Goal: Transaction & Acquisition: Complete application form

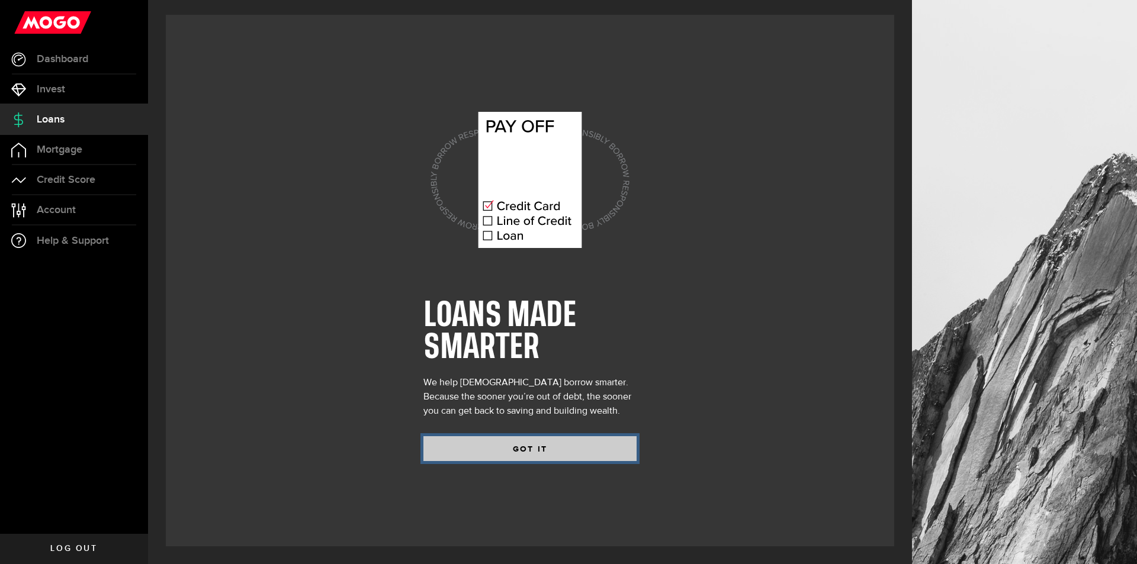
click at [603, 452] on button "GOT IT" at bounding box center [529, 448] width 213 height 25
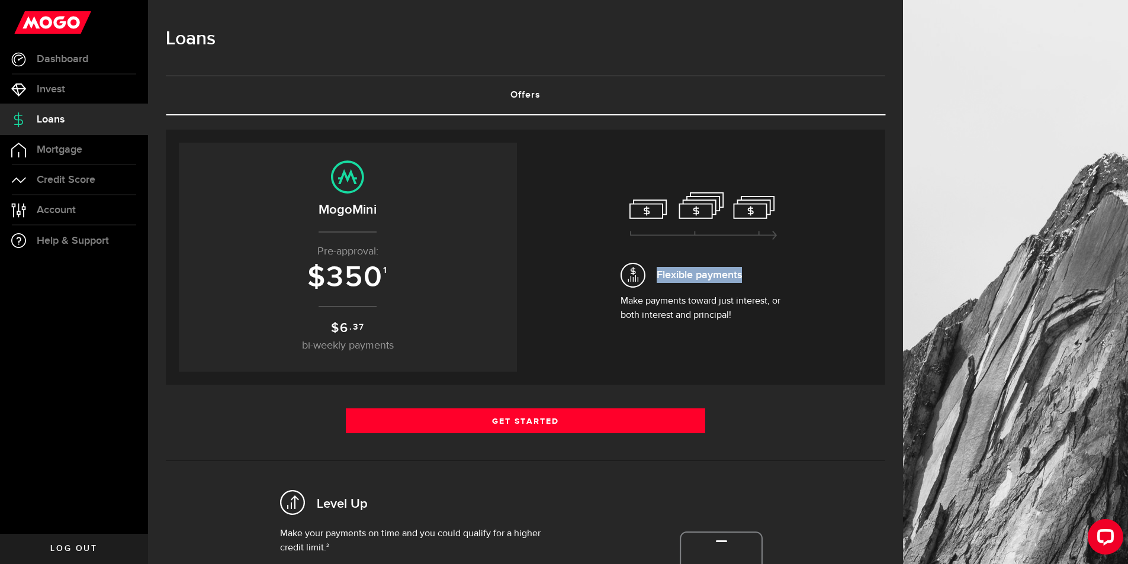
drag, startPoint x: 753, startPoint y: 278, endPoint x: 576, endPoint y: 249, distance: 178.8
click at [576, 249] on div "Flexible payments Make payments toward just interest, or both interest and prin…" at bounding box center [704, 257] width 338 height 229
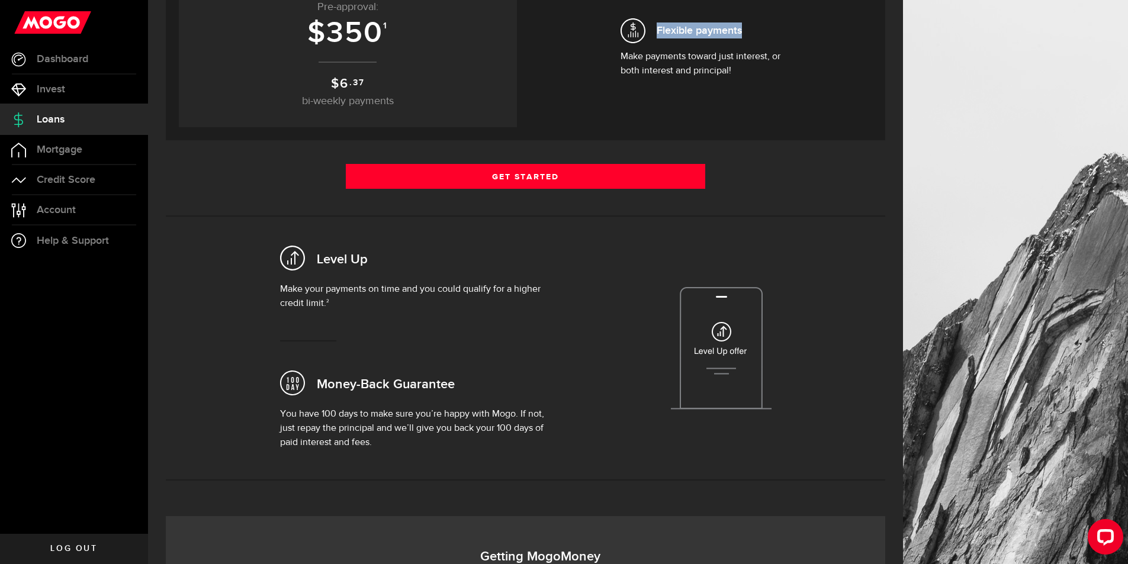
scroll to position [296, 0]
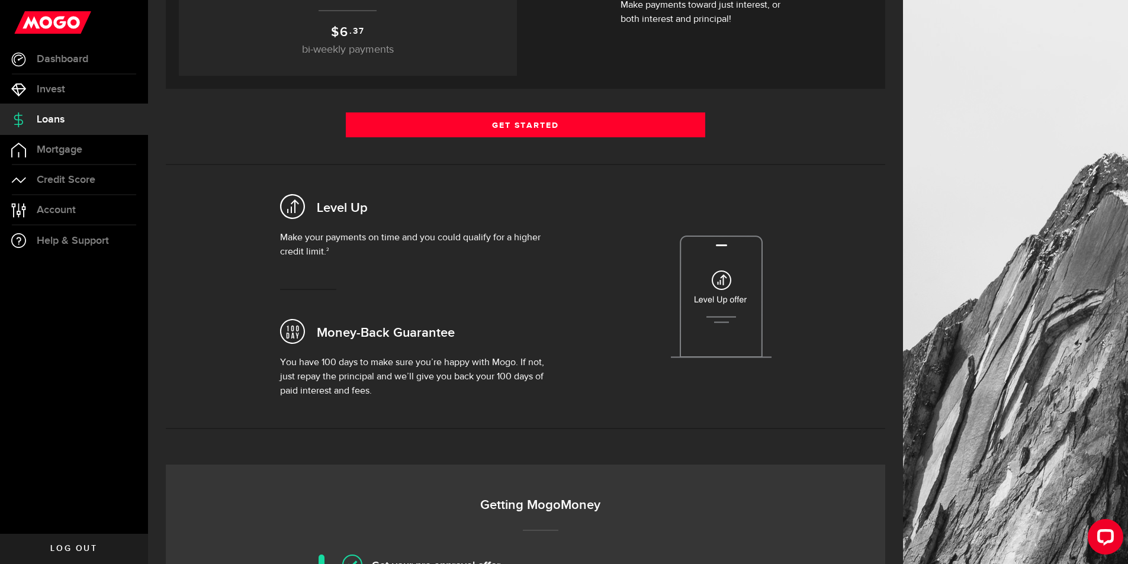
click at [800, 247] on div "Level Up Make your payments on time and you could qualify for a higher credit l…" at bounding box center [525, 296] width 737 height 227
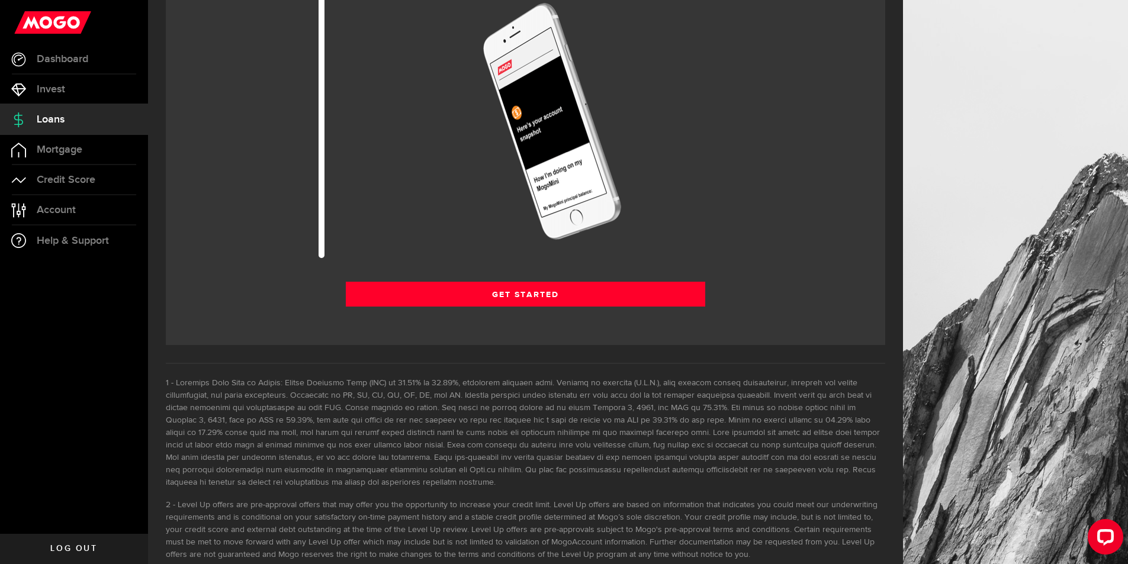
scroll to position [1480, 0]
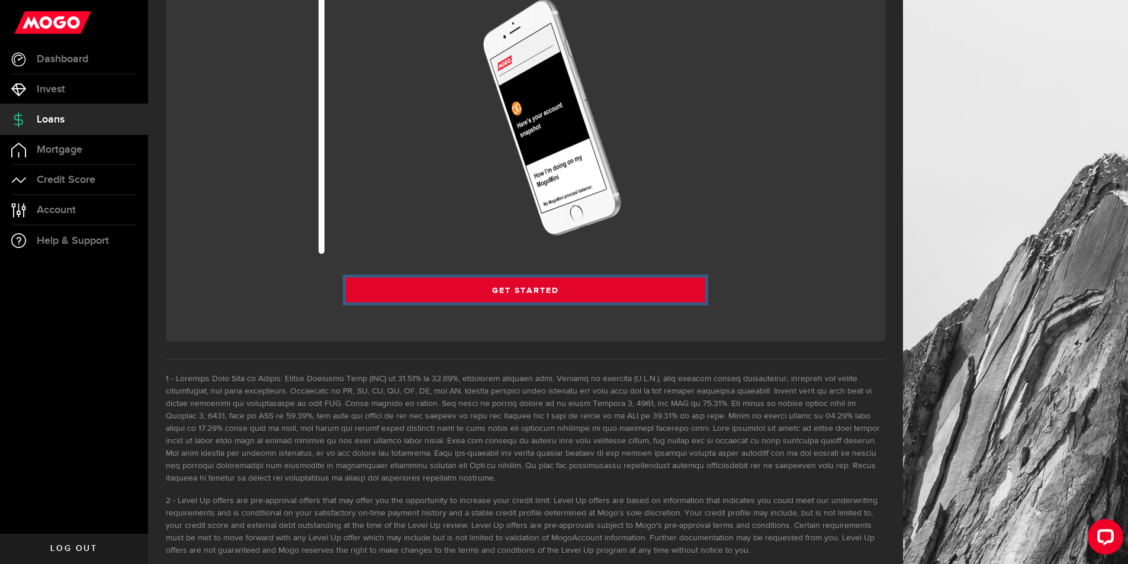
click at [658, 287] on link "Get Started" at bounding box center [526, 290] width 360 height 25
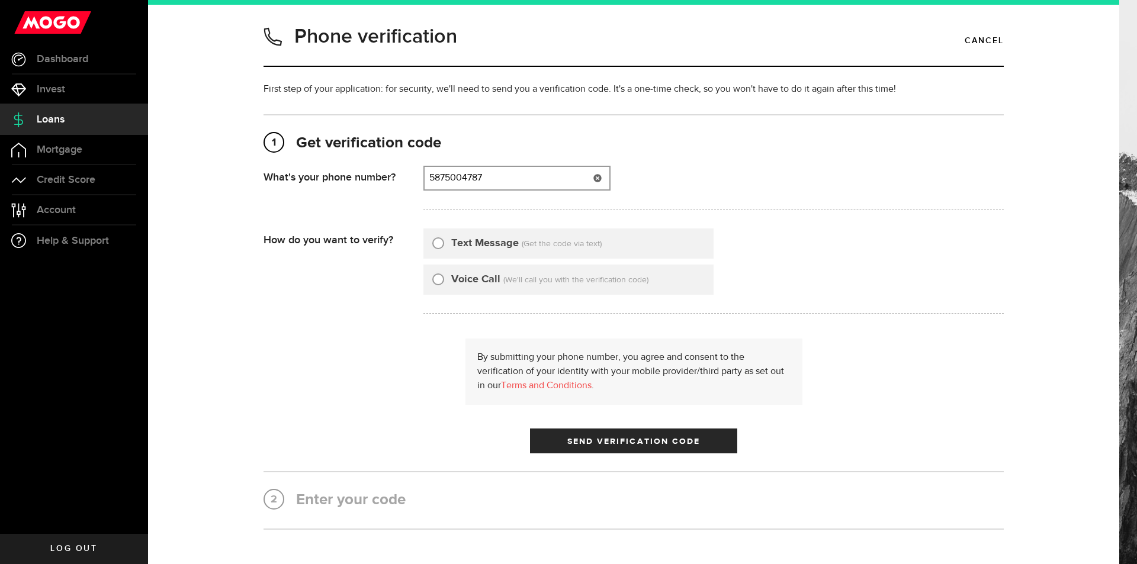
type input "5875004787"
click at [501, 241] on label "Text Message" at bounding box center [484, 244] width 67 height 16
click at [444, 241] on input "Text Message" at bounding box center [438, 242] width 12 height 12
radio input "true"
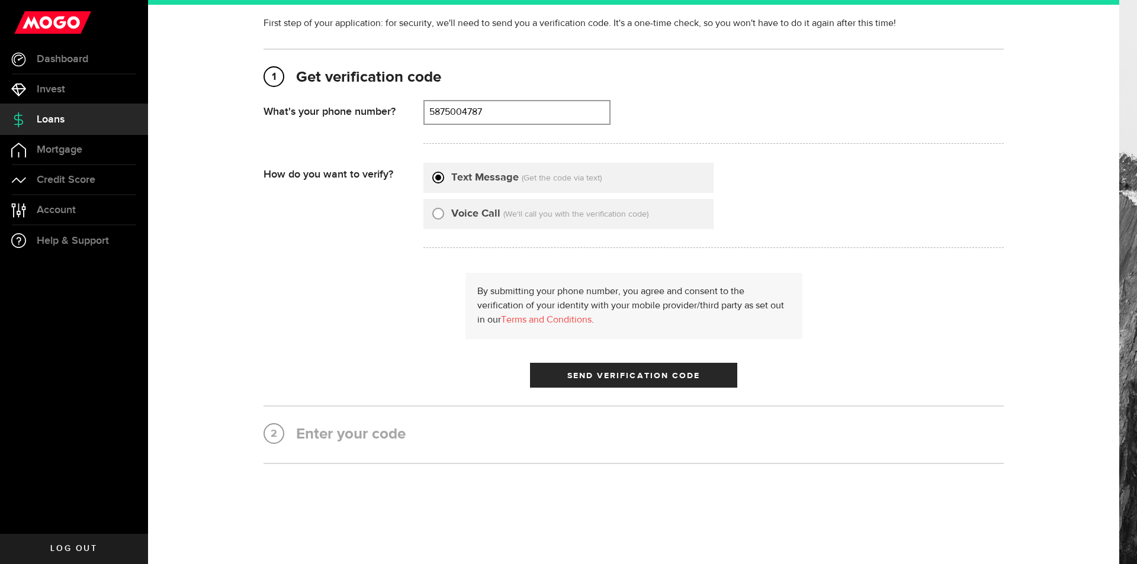
scroll to position [83, 0]
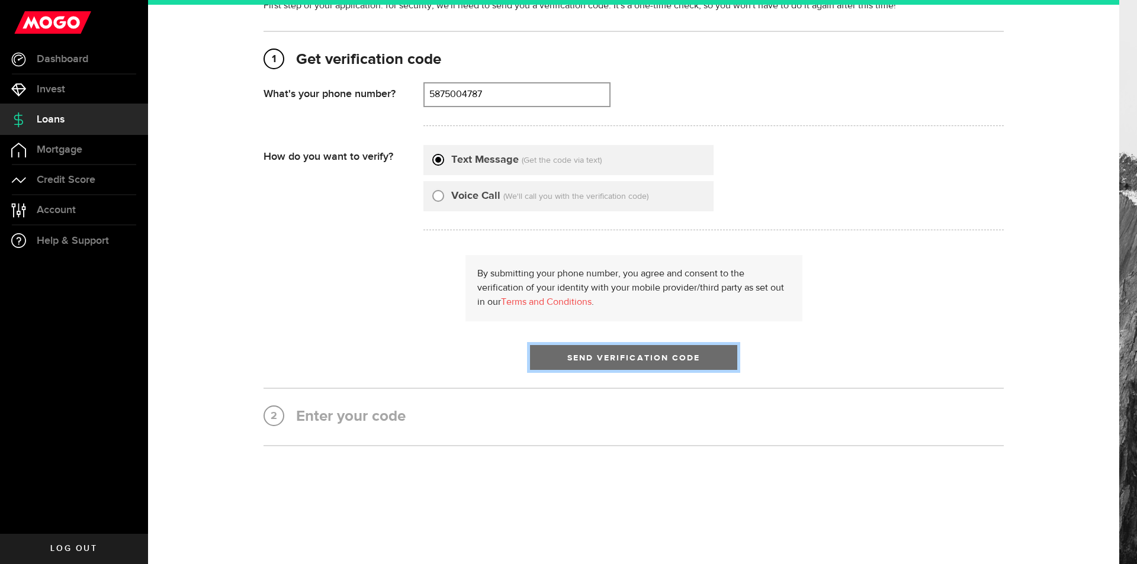
click at [632, 353] on button "Send Verification Code" at bounding box center [633, 357] width 207 height 25
type input "5875004787"
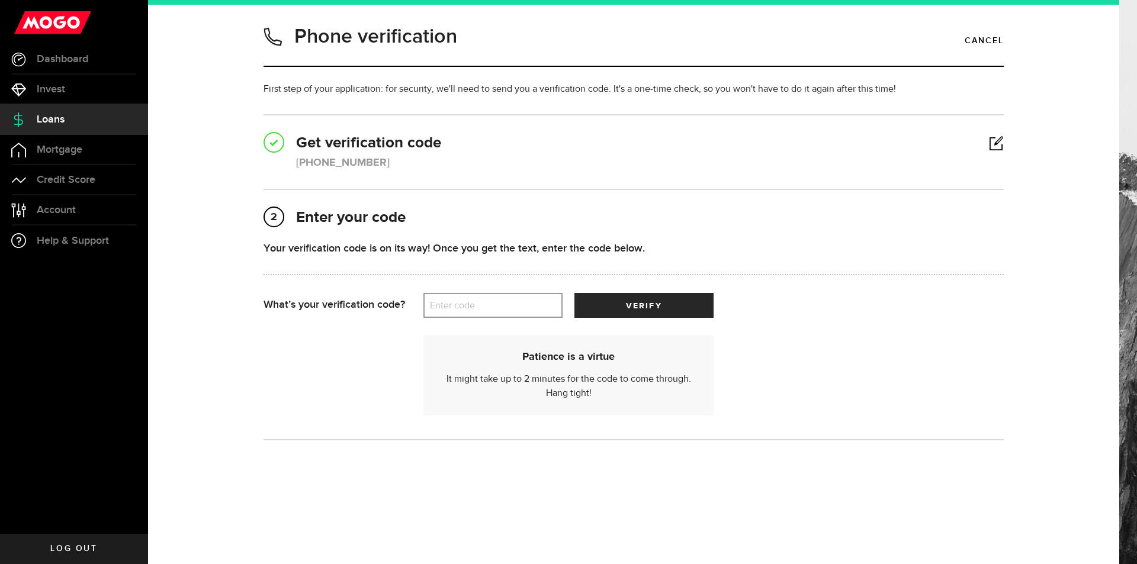
scroll to position [0, 0]
drag, startPoint x: 487, startPoint y: 295, endPoint x: 493, endPoint y: 292, distance: 6.4
click at [489, 294] on label "Enter code" at bounding box center [492, 306] width 139 height 24
click at [489, 294] on input "Enter code" at bounding box center [492, 305] width 139 height 25
type input "15200"
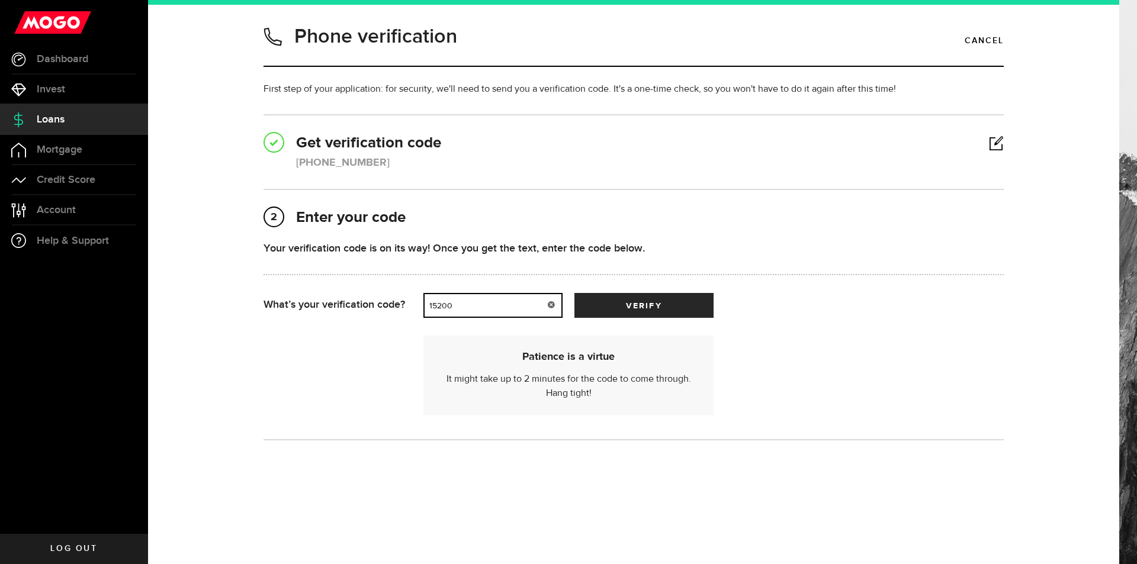
click at [574, 293] on button "verify" at bounding box center [643, 305] width 139 height 25
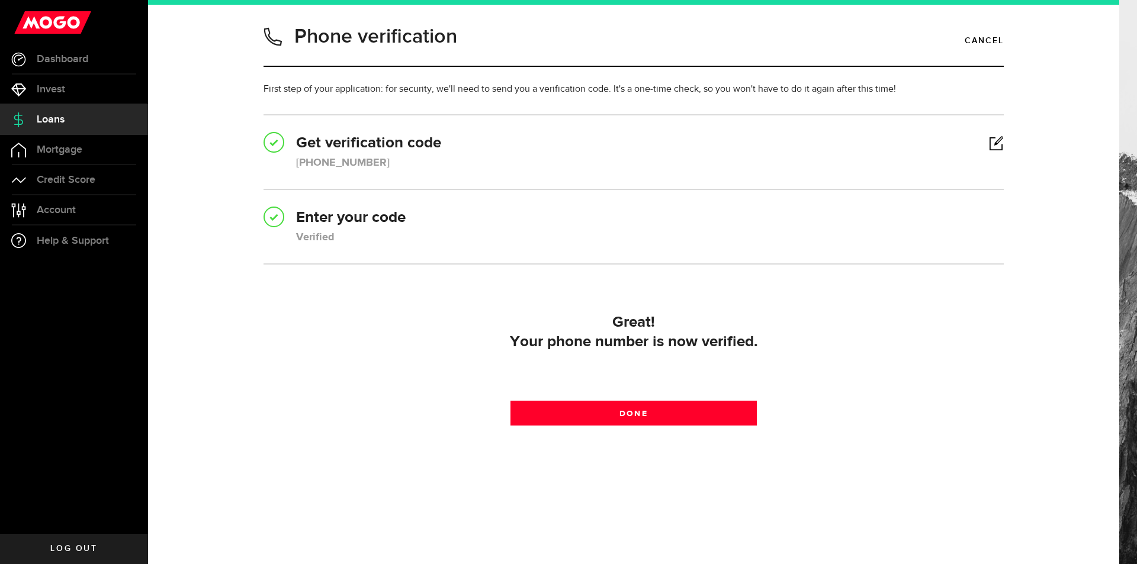
drag, startPoint x: 741, startPoint y: 394, endPoint x: 741, endPoint y: 414, distance: 20.1
click at [741, 395] on div "Great! Your phone number is now verified. Done Done" at bounding box center [633, 368] width 740 height 124
click at [735, 429] on div "Great! Your phone number is now verified. Done Done" at bounding box center [633, 368] width 740 height 124
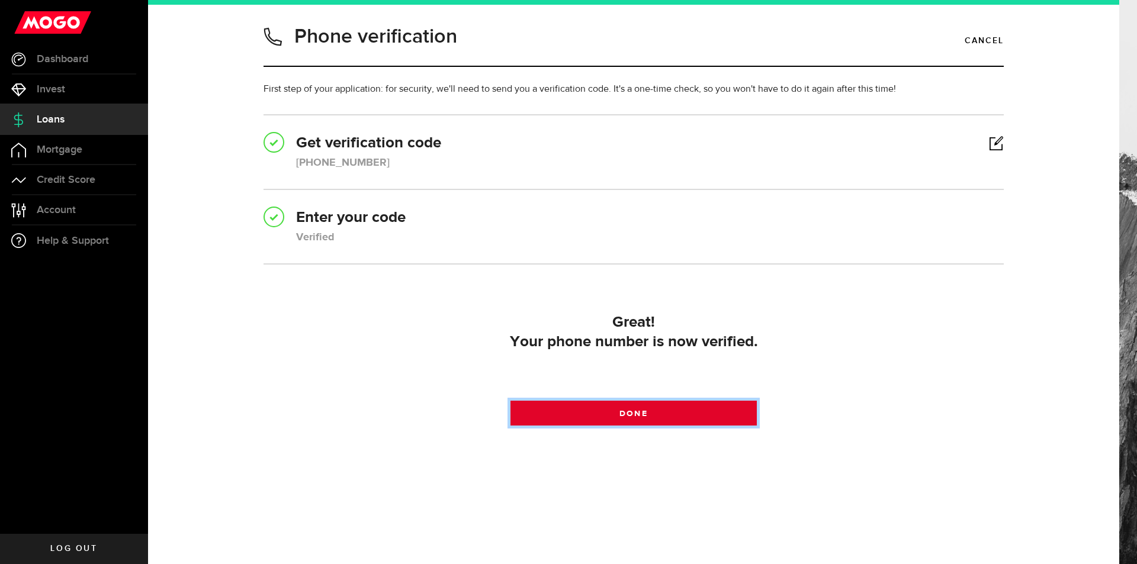
click at [740, 407] on link "Done" at bounding box center [633, 413] width 247 height 25
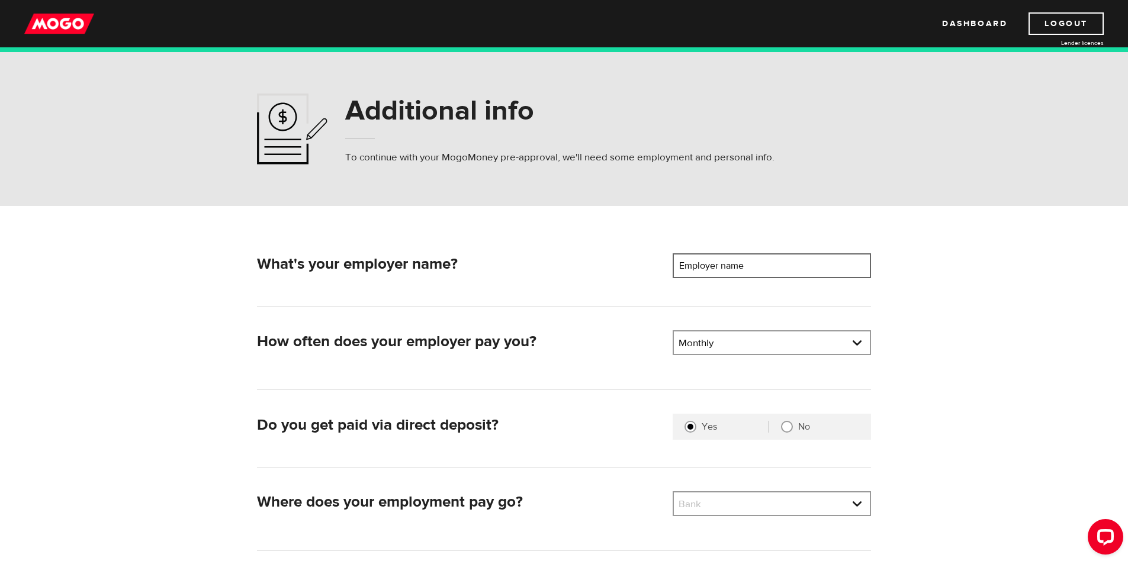
click at [803, 267] on input "Employer name" at bounding box center [772, 265] width 198 height 25
click at [816, 424] on label "No" at bounding box center [828, 427] width 61 height 12
click at [793, 424] on input "No" at bounding box center [787, 427] width 12 height 12
radio input "true"
click at [770, 340] on link at bounding box center [772, 343] width 196 height 22
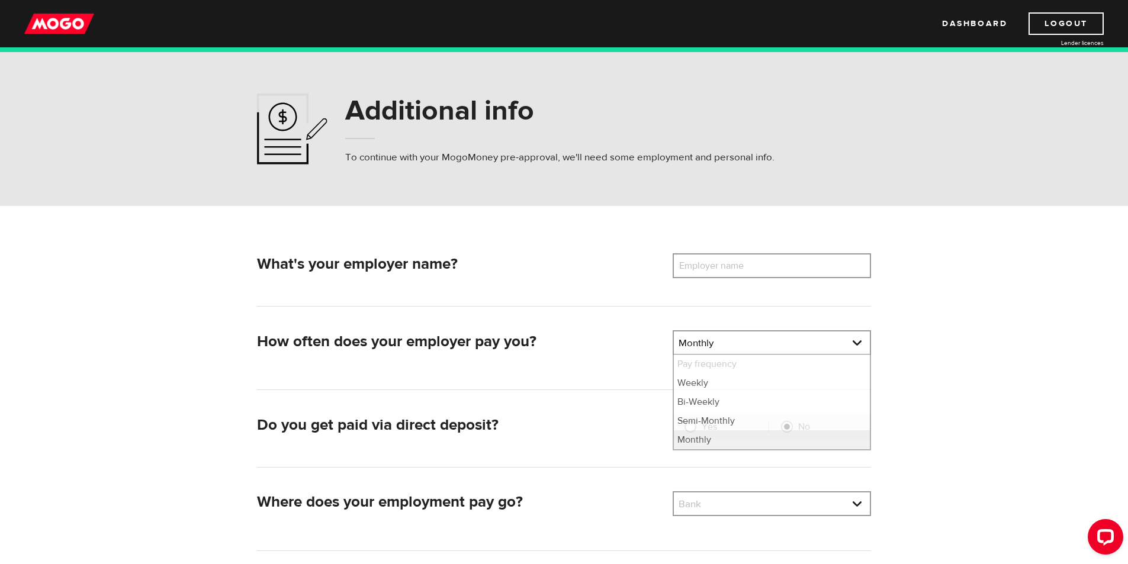
click at [902, 335] on div "What's your employer name? Employer name Please enter your employer's name How …" at bounding box center [564, 408] width 758 height 405
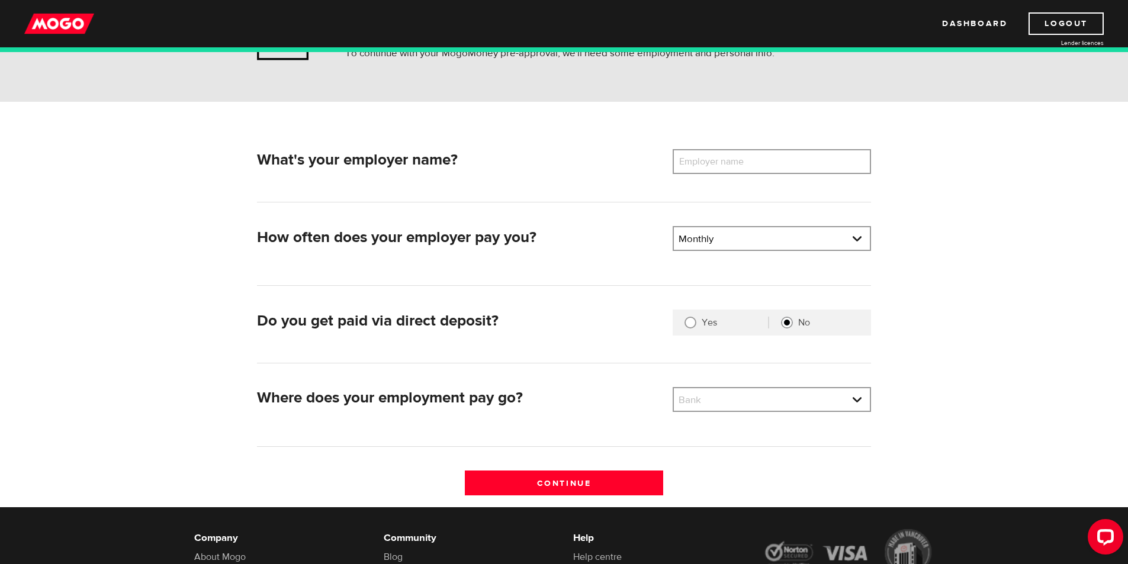
scroll to position [118, 0]
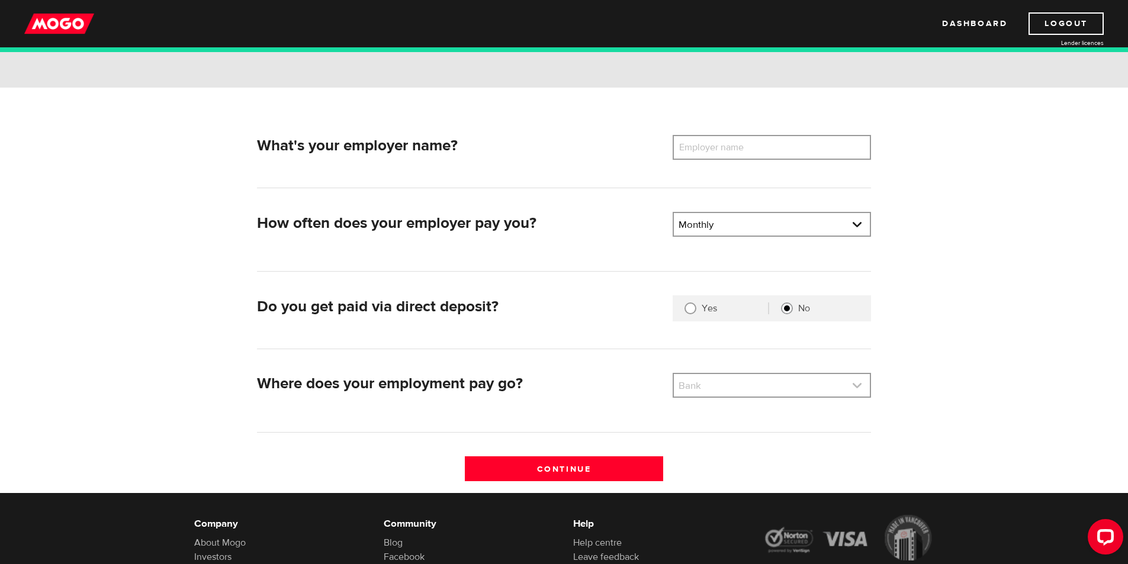
click at [746, 380] on link at bounding box center [772, 385] width 196 height 22
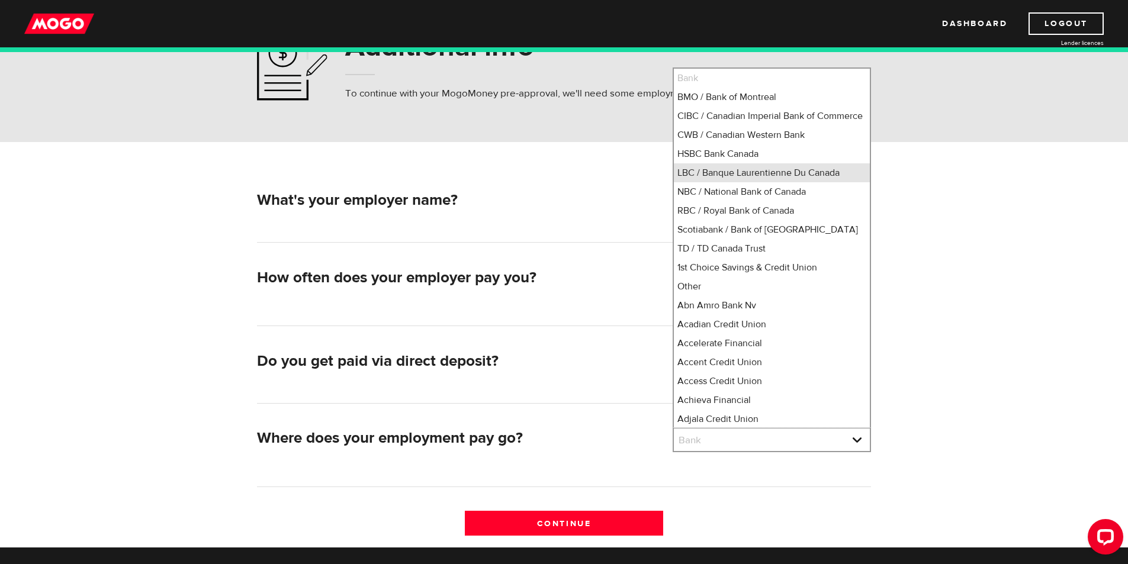
scroll to position [59, 0]
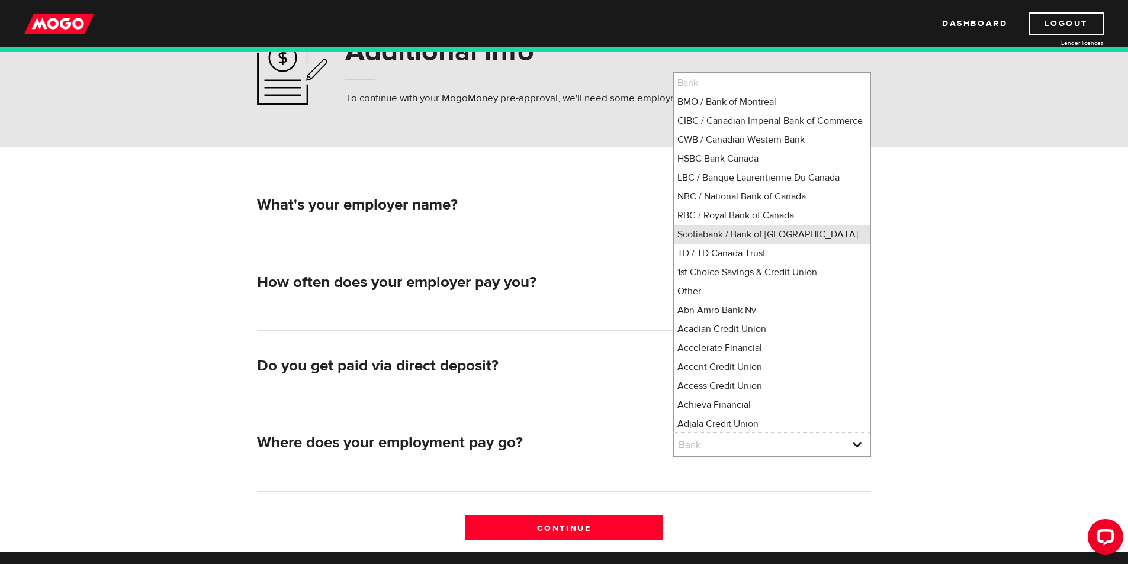
click at [770, 244] on li "Scotiabank / Bank of Nova Scotia" at bounding box center [772, 234] width 196 height 19
select select "2"
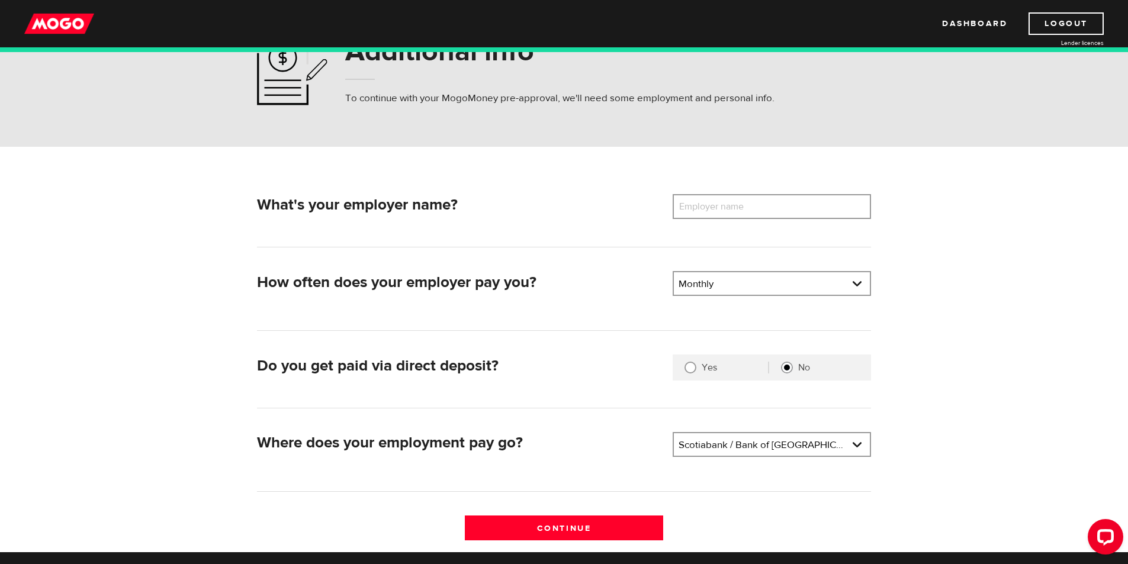
click at [952, 380] on form "What's your employer name? Employer name Please enter your employer's name How …" at bounding box center [564, 349] width 1128 height 405
click at [732, 204] on label "Employer name" at bounding box center [720, 206] width 95 height 25
click at [732, 204] on input "Employer name" at bounding box center [772, 206] width 198 height 25
type input "Calgary Goldmart LTD"
click at [973, 233] on form "What's your employer name? Employer name Please enter your employer's name Calg…" at bounding box center [564, 349] width 1128 height 405
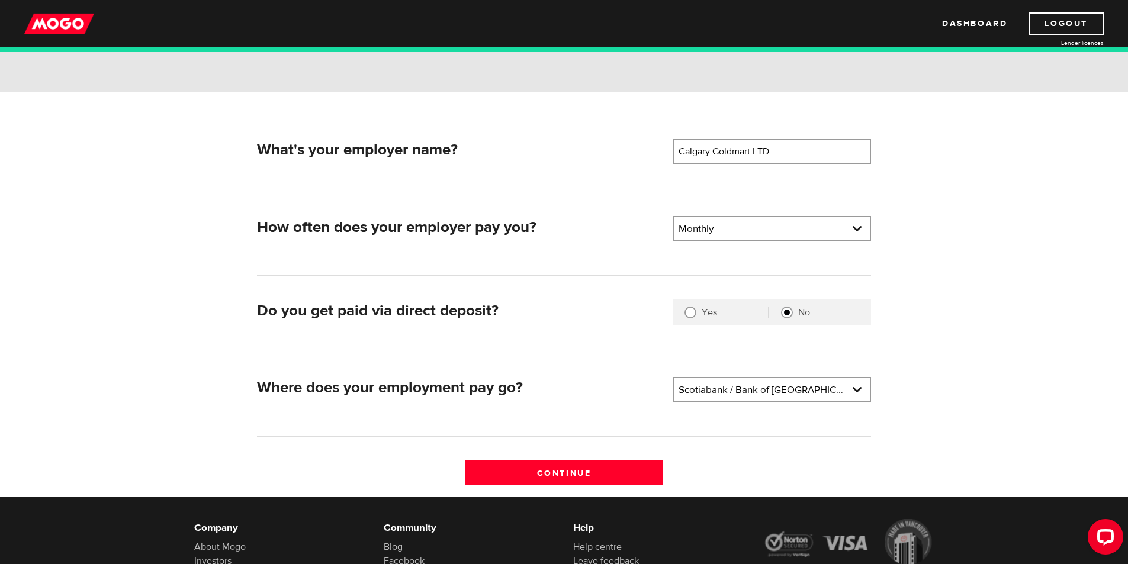
scroll to position [118, 0]
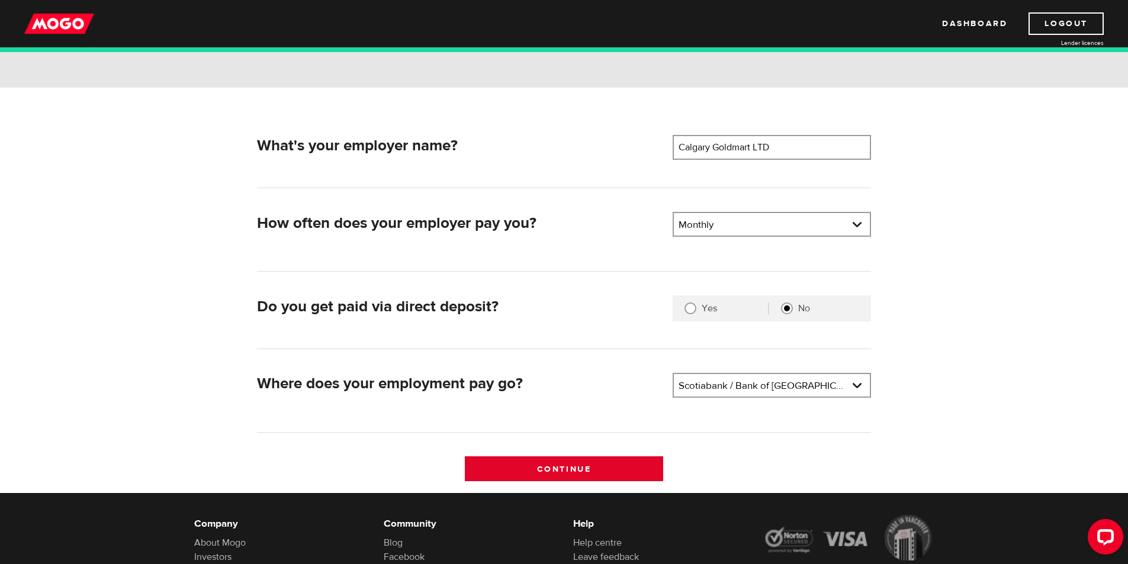
click at [600, 476] on input "Continue" at bounding box center [564, 468] width 198 height 25
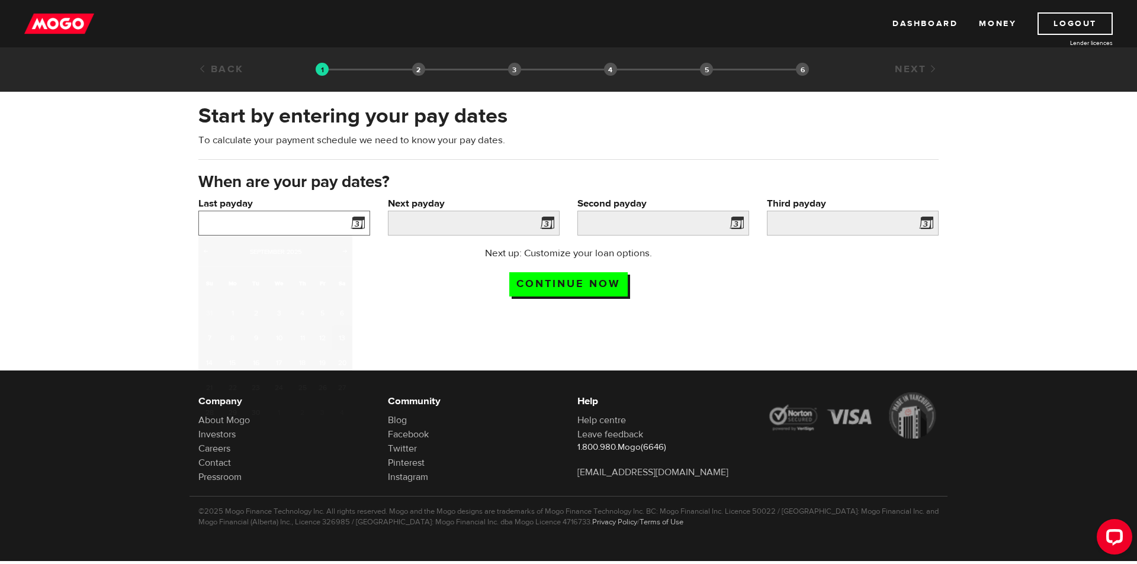
click at [298, 214] on input "Last payday" at bounding box center [284, 223] width 172 height 25
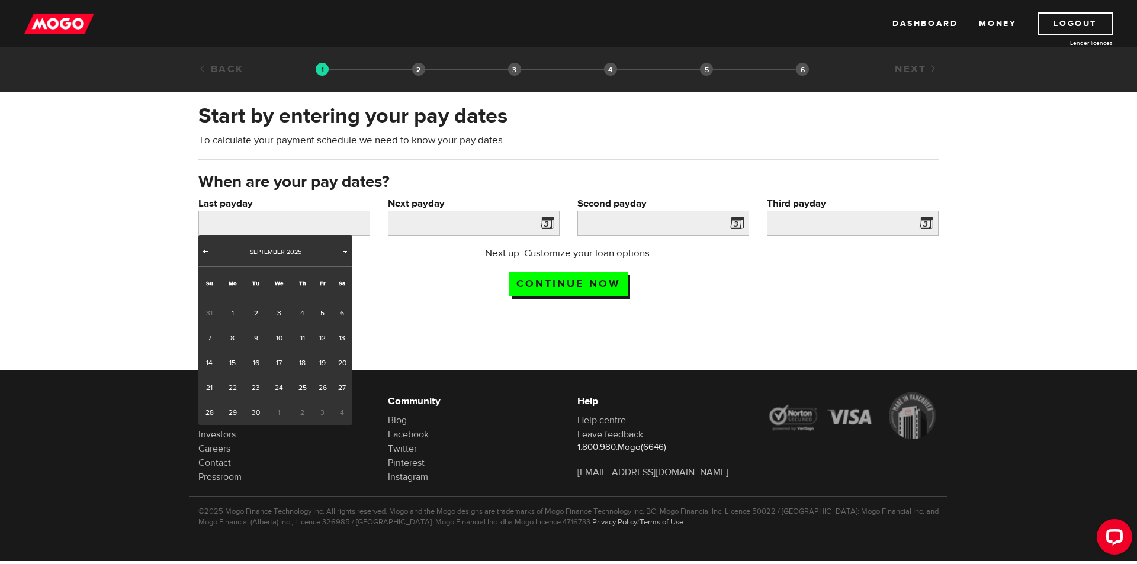
click at [207, 254] on span "Prev" at bounding box center [205, 250] width 9 height 9
click at [319, 397] on link "22" at bounding box center [322, 387] width 18 height 25
type input "[DATE]"
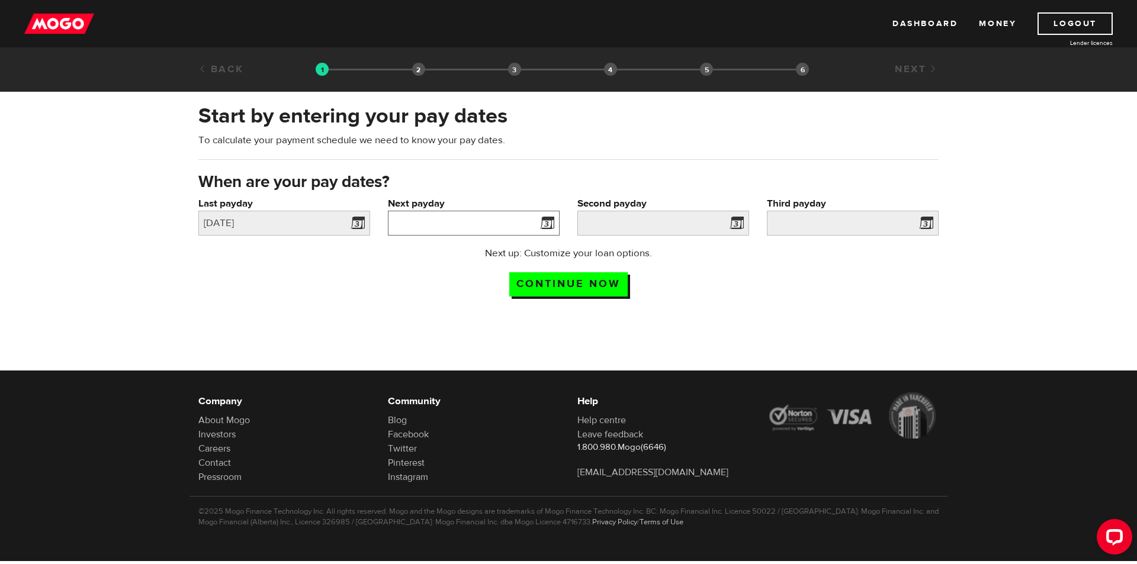
click at [441, 229] on input "Next payday" at bounding box center [474, 223] width 172 height 25
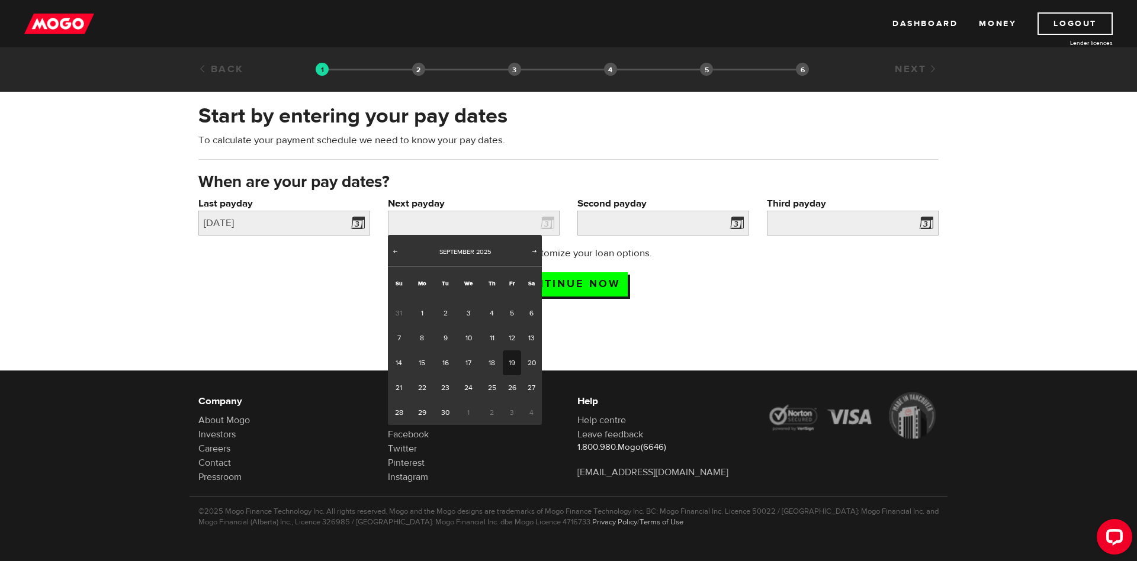
click at [504, 359] on link "19" at bounding box center [512, 363] width 18 height 25
type input "2025/09/19"
type input "2025/10/19"
type input "2025/11/18"
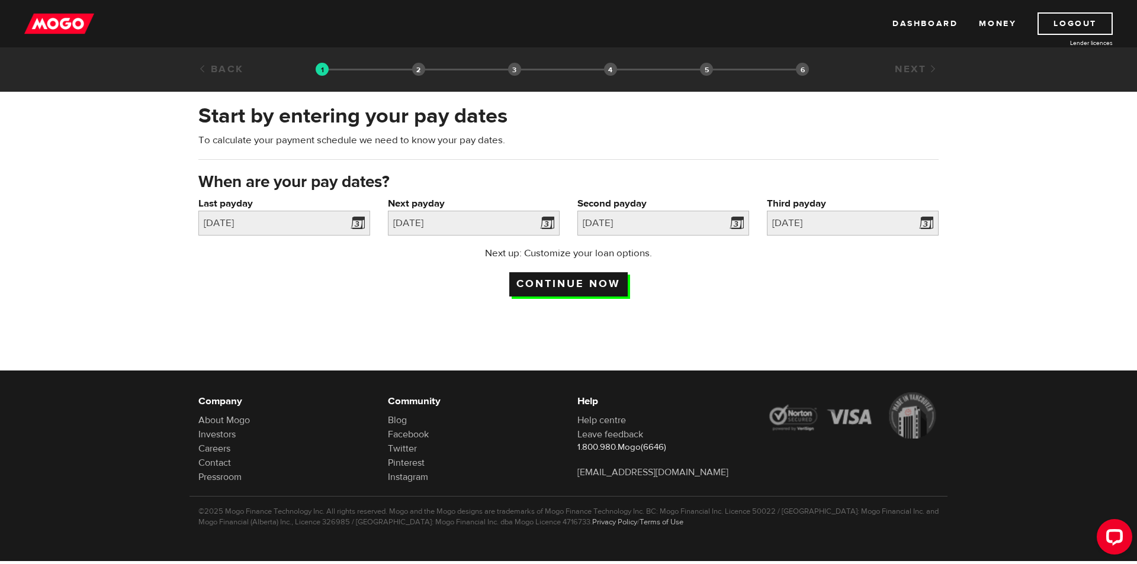
click at [567, 284] on input "Continue now" at bounding box center [568, 284] width 118 height 24
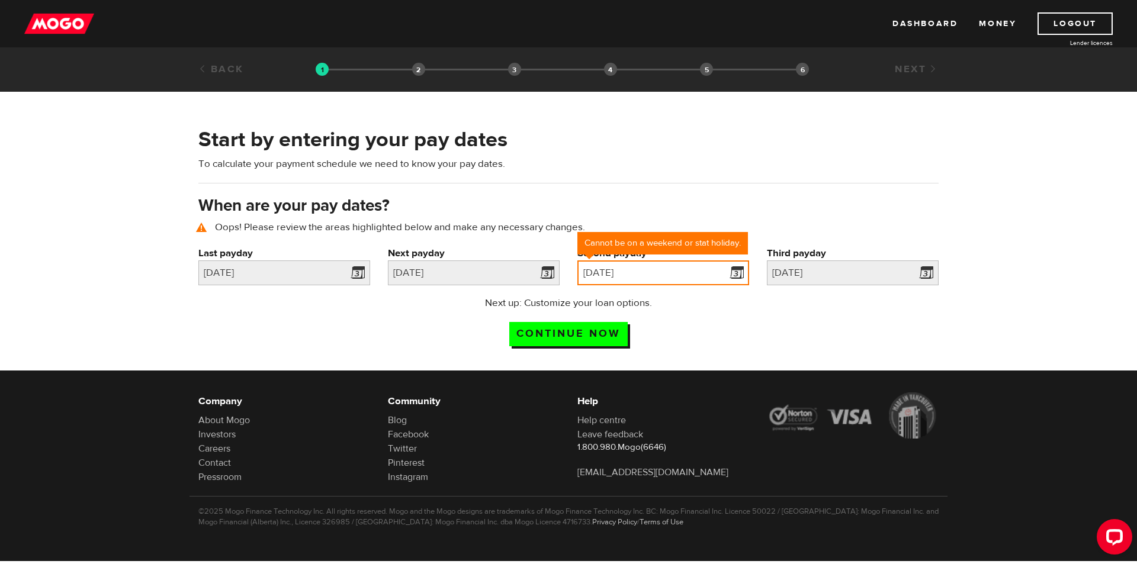
click at [706, 284] on input "[DATE]" at bounding box center [663, 273] width 172 height 25
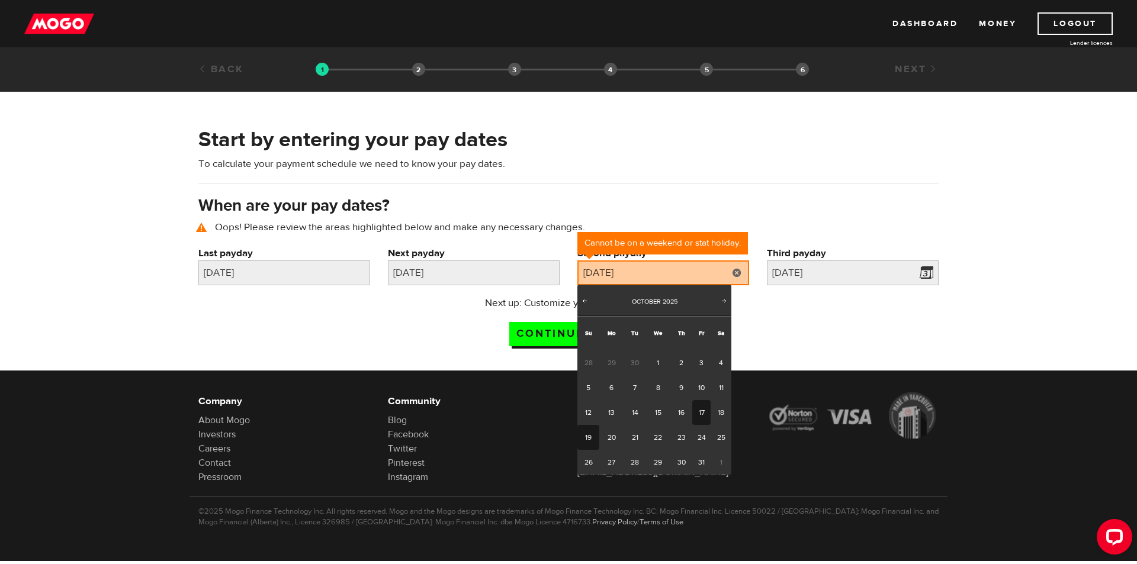
click at [700, 413] on link "17" at bounding box center [701, 412] width 18 height 25
type input "2025/10/17"
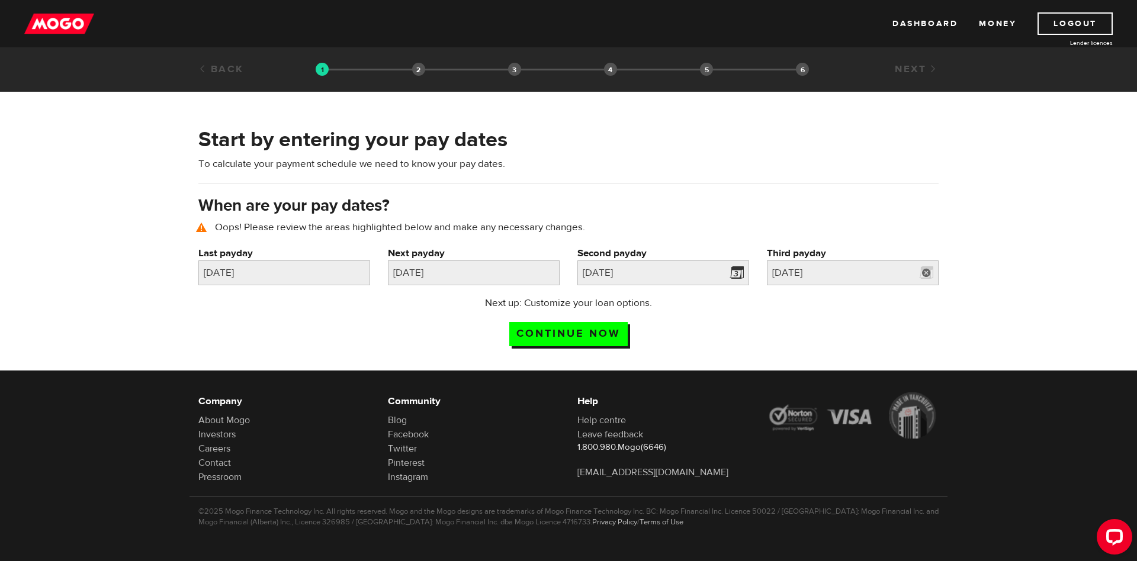
click at [924, 272] on link at bounding box center [926, 273] width 24 height 25
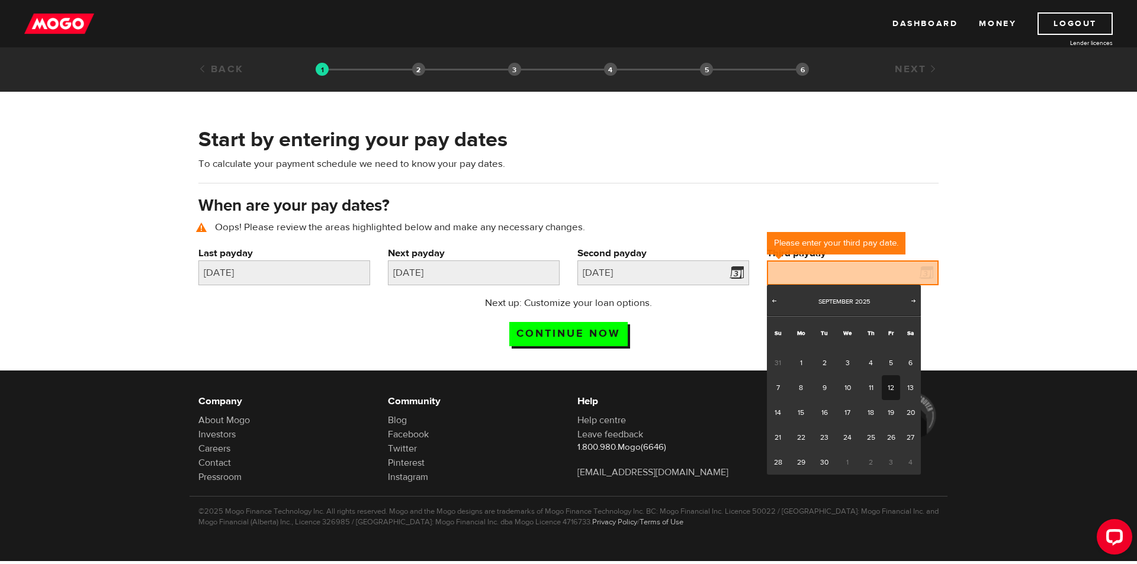
click at [894, 389] on link "12" at bounding box center [891, 387] width 18 height 25
type input "2025/09/12"
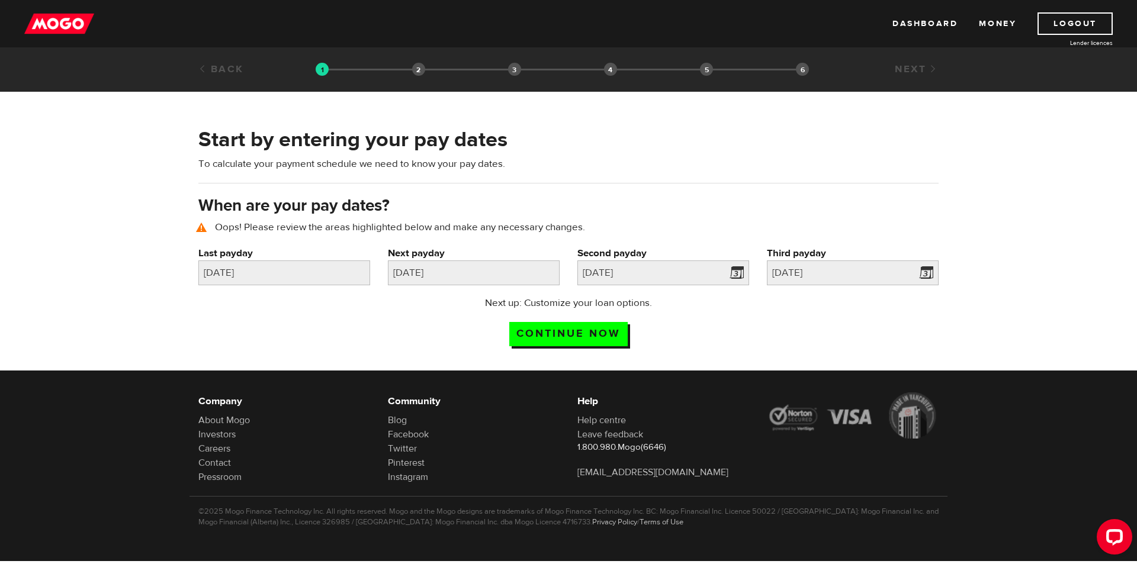
click at [979, 348] on div "Start by entering your pay dates To calculate your payment schedule we need to …" at bounding box center [568, 240] width 1137 height 253
click at [554, 338] on input "Continue now" at bounding box center [568, 334] width 118 height 24
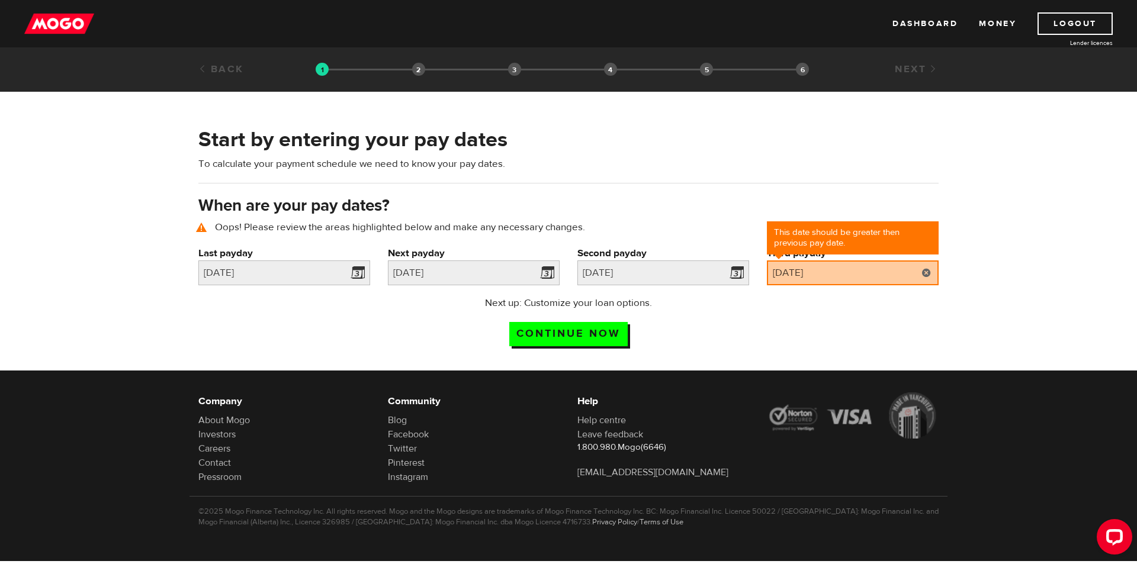
click at [924, 275] on link at bounding box center [926, 273] width 24 height 25
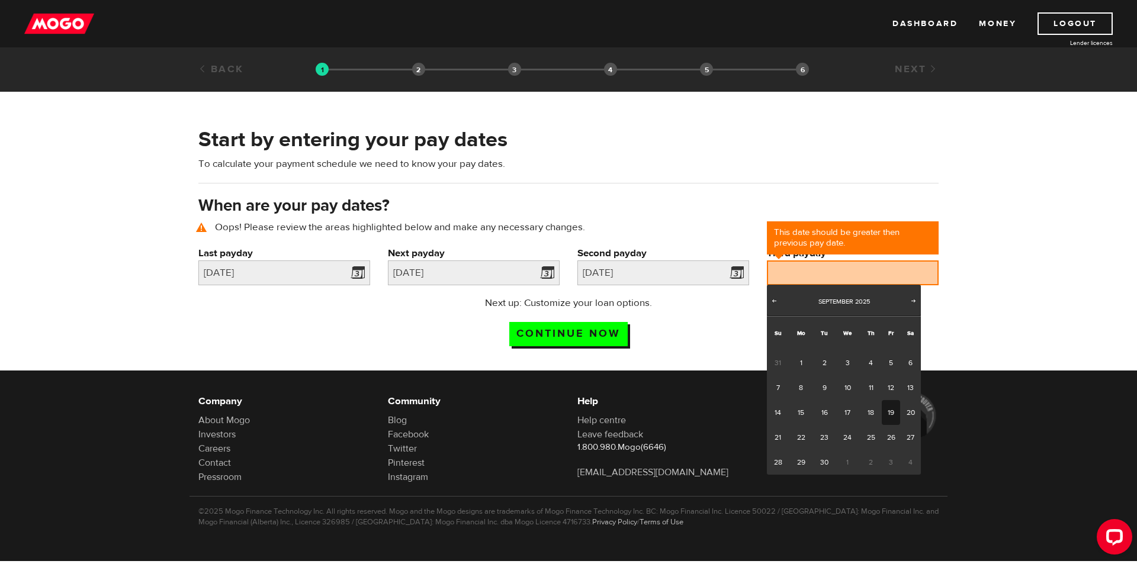
click at [890, 417] on link "19" at bounding box center [891, 412] width 18 height 25
type input "2025/09/19"
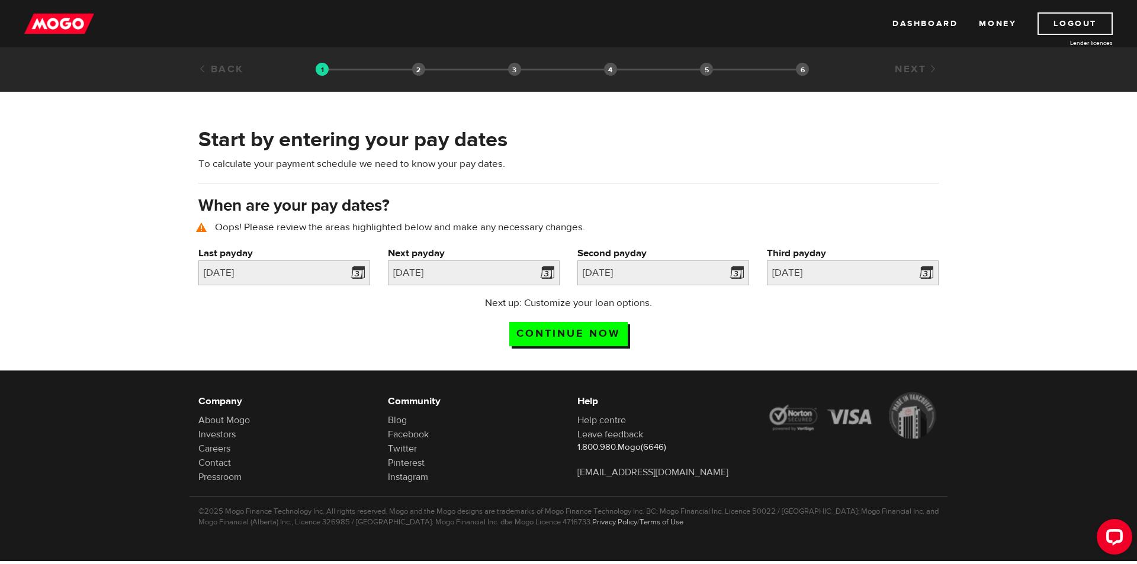
drag, startPoint x: 732, startPoint y: 332, endPoint x: 633, endPoint y: 333, distance: 98.9
click at [721, 332] on div "Next up: Customize your loan options. Continue now" at bounding box center [568, 325] width 758 height 59
click at [562, 330] on input "Continue now" at bounding box center [568, 334] width 118 height 24
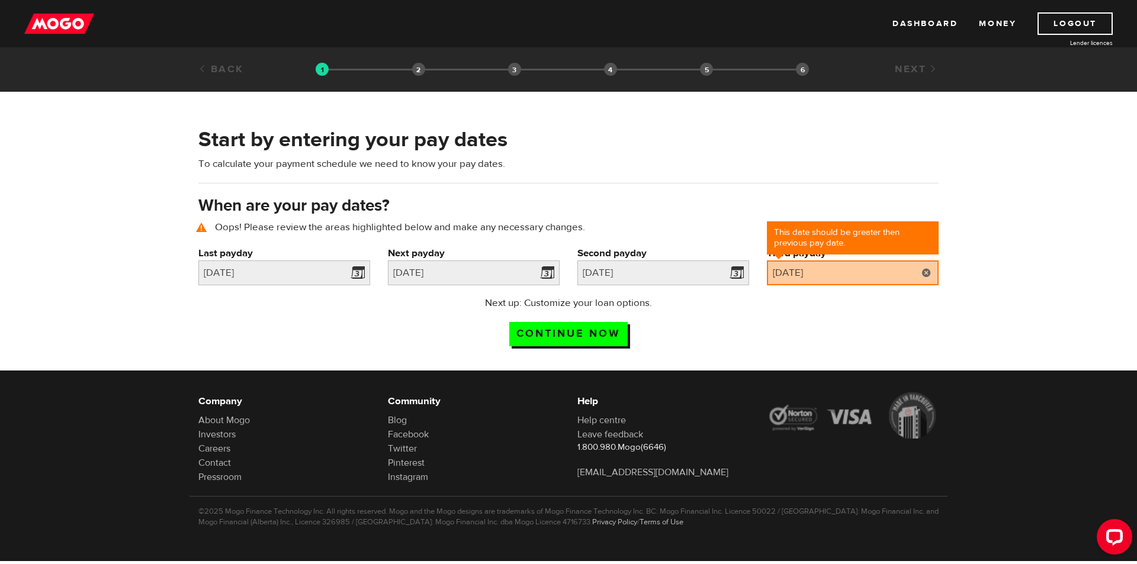
click at [925, 278] on link at bounding box center [926, 273] width 24 height 25
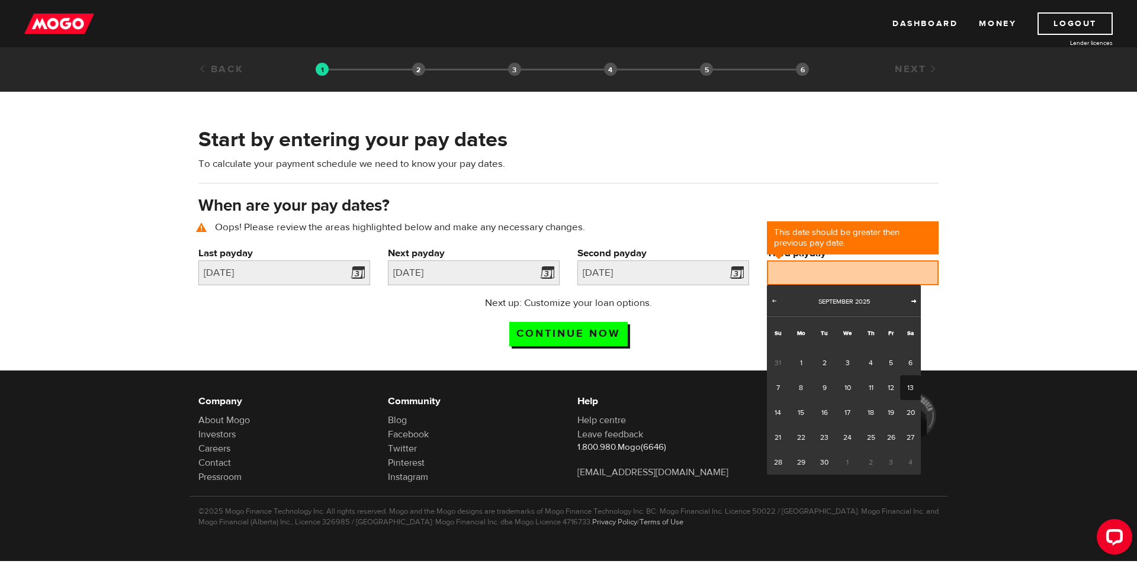
click at [909, 303] on span "Next" at bounding box center [913, 300] width 9 height 9
click at [887, 431] on link "21" at bounding box center [891, 437] width 18 height 25
type input "2025/11/21"
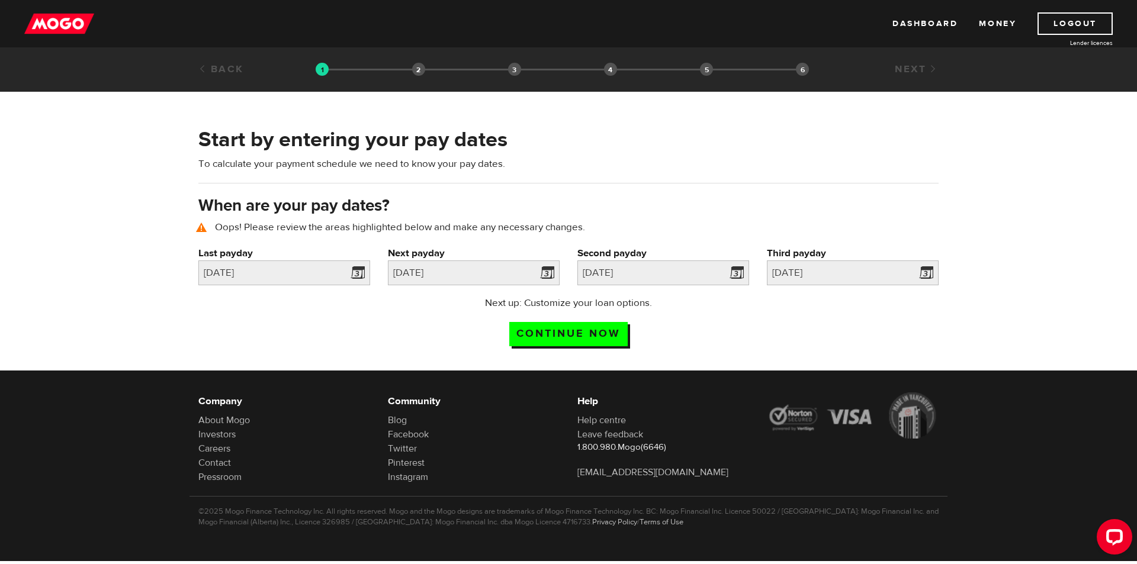
click at [629, 353] on div "Start by entering your pay dates To calculate your payment schedule we need to …" at bounding box center [568, 240] width 1137 height 253
click at [609, 342] on input "Continue now" at bounding box center [568, 334] width 118 height 24
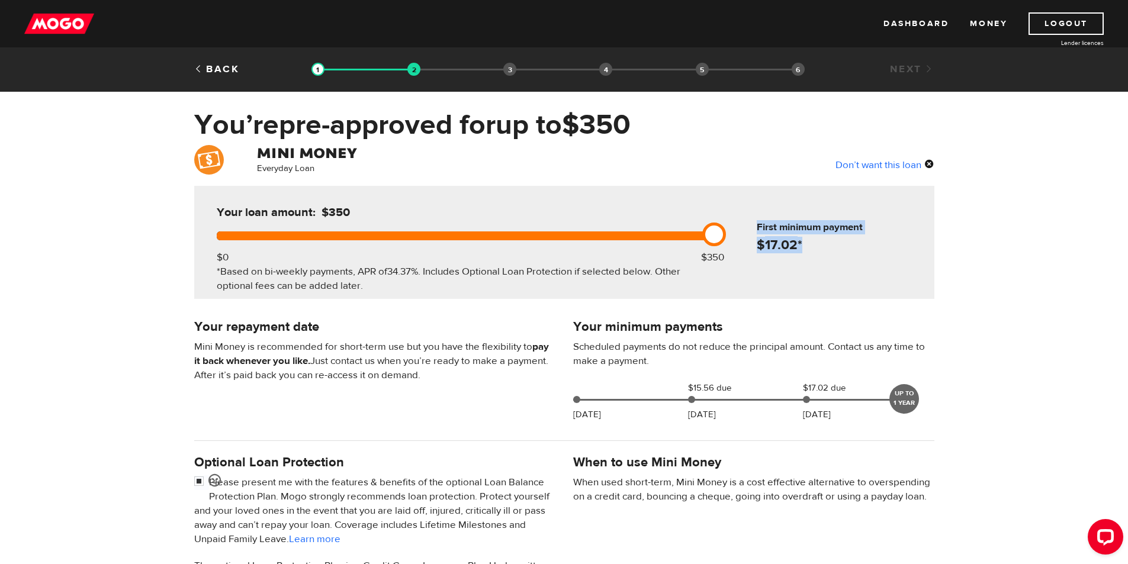
drag, startPoint x: 814, startPoint y: 250, endPoint x: 752, endPoint y: 216, distance: 71.0
click at [752, 216] on div "First minimum payment $ 17.02 *" at bounding box center [828, 219] width 202 height 67
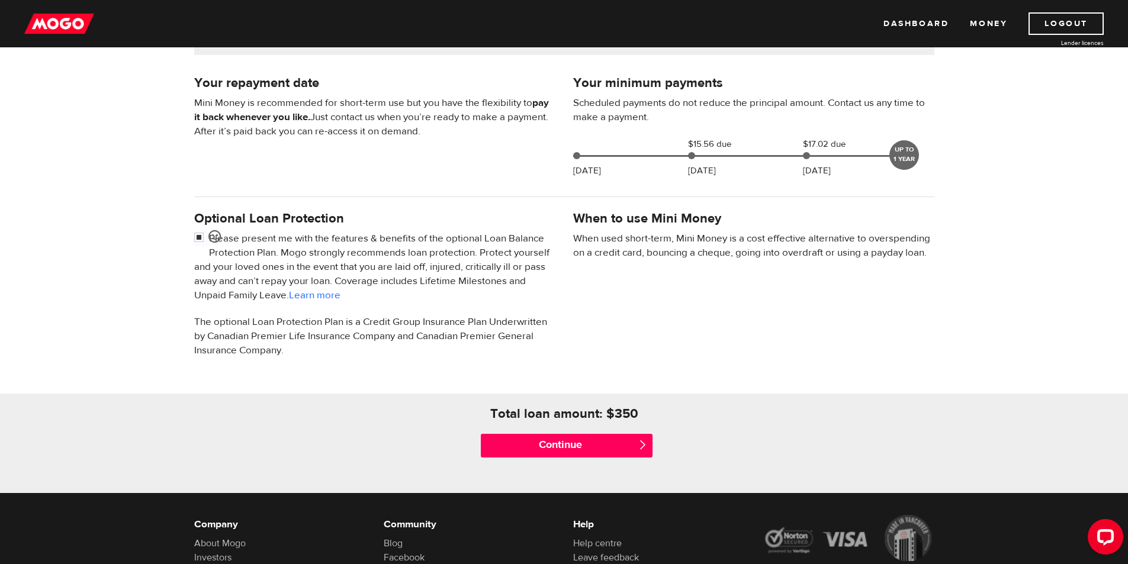
scroll to position [178, 0]
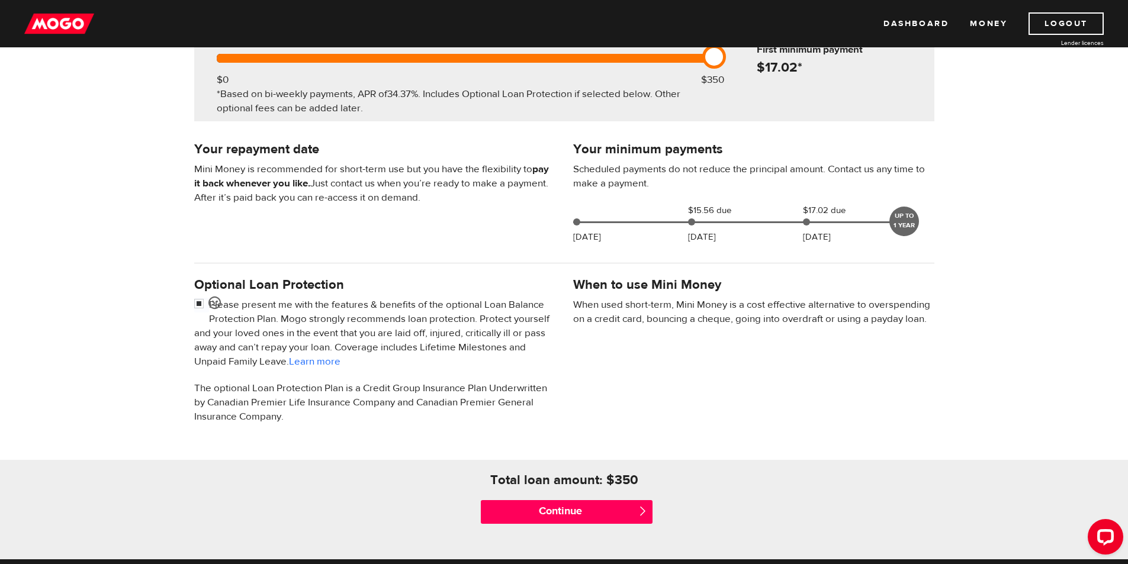
click at [464, 306] on p "Please present me with the features & benefits of the optional Loan Balance Pro…" at bounding box center [374, 333] width 361 height 71
click at [198, 304] on input "checkbox" at bounding box center [201, 305] width 15 height 15
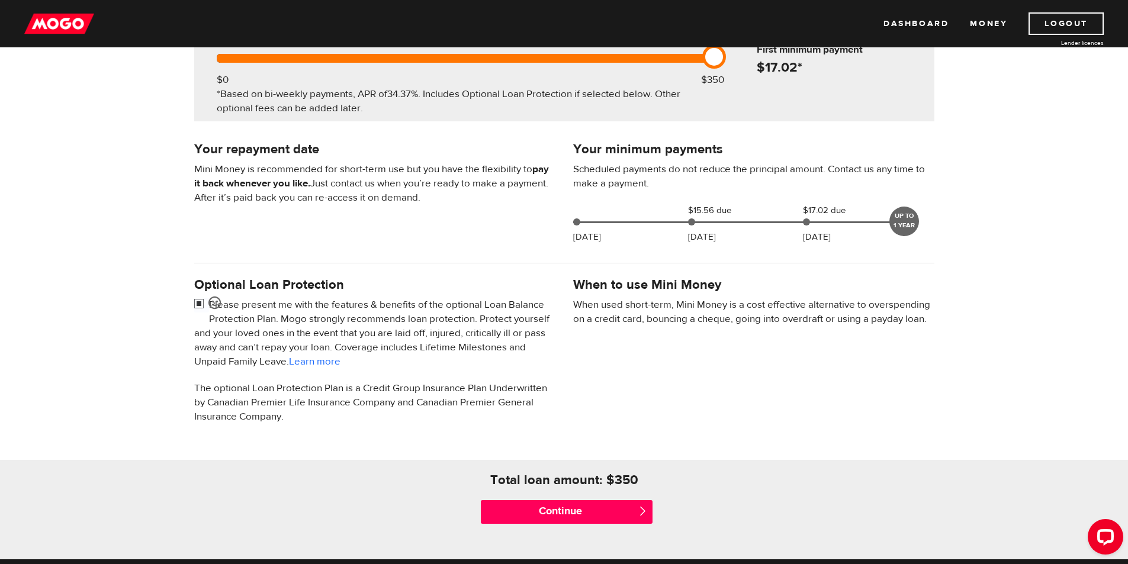
click at [198, 304] on input "checkbox" at bounding box center [201, 305] width 15 height 15
checkbox input "false"
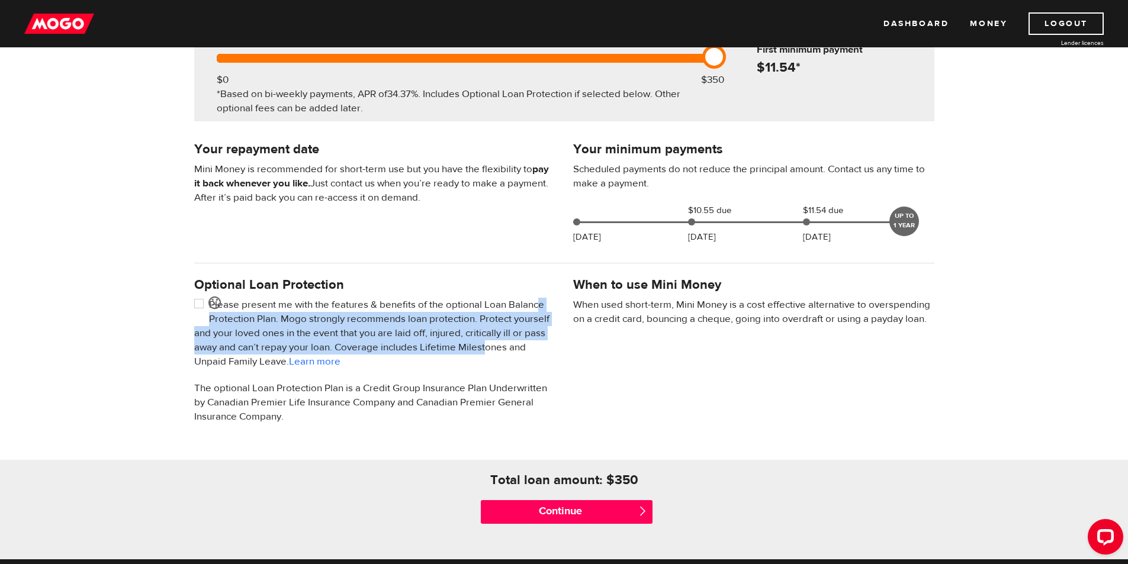
drag, startPoint x: 215, startPoint y: 319, endPoint x: 500, endPoint y: 346, distance: 286.7
click at [500, 346] on p "Please present me with the features & benefits of the optional Loan Balance Pro…" at bounding box center [374, 333] width 361 height 71
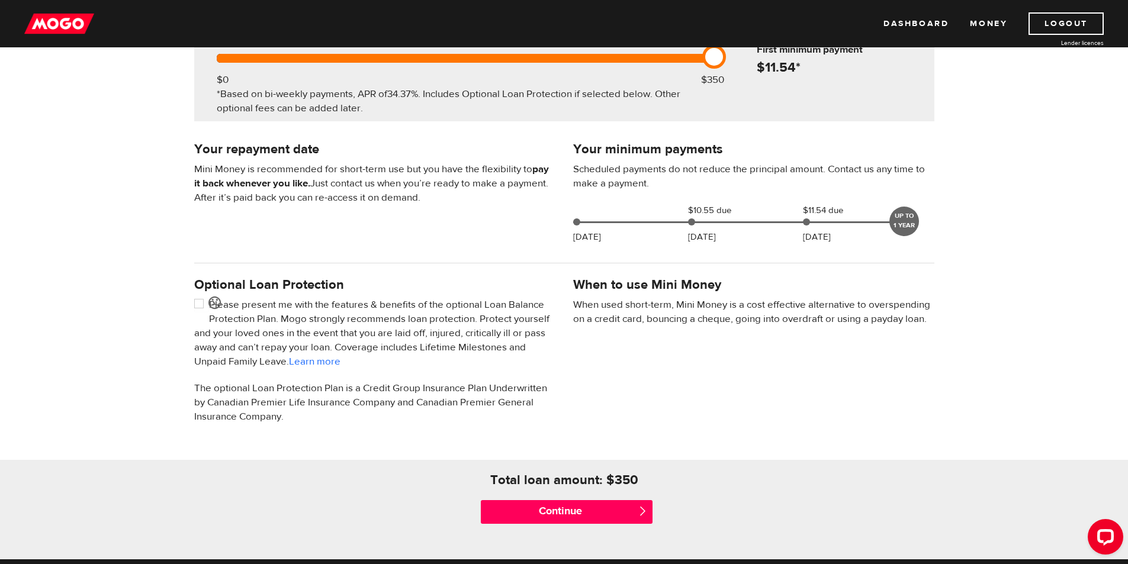
click at [565, 344] on div "Optional Loan Protection Please present me with the features & benefits of the …" at bounding box center [564, 356] width 758 height 162
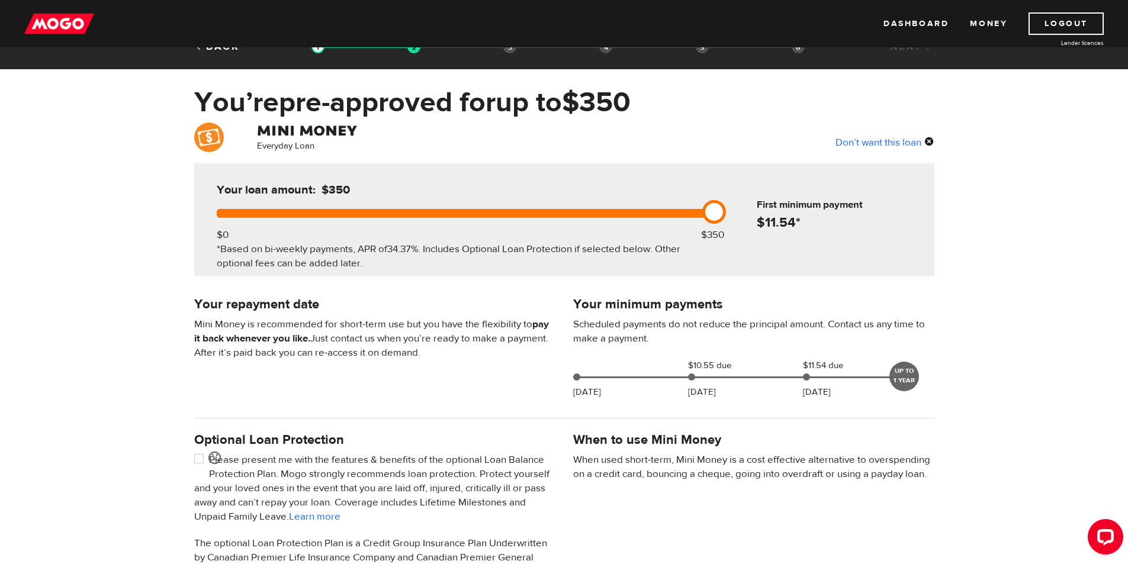
scroll to position [0, 0]
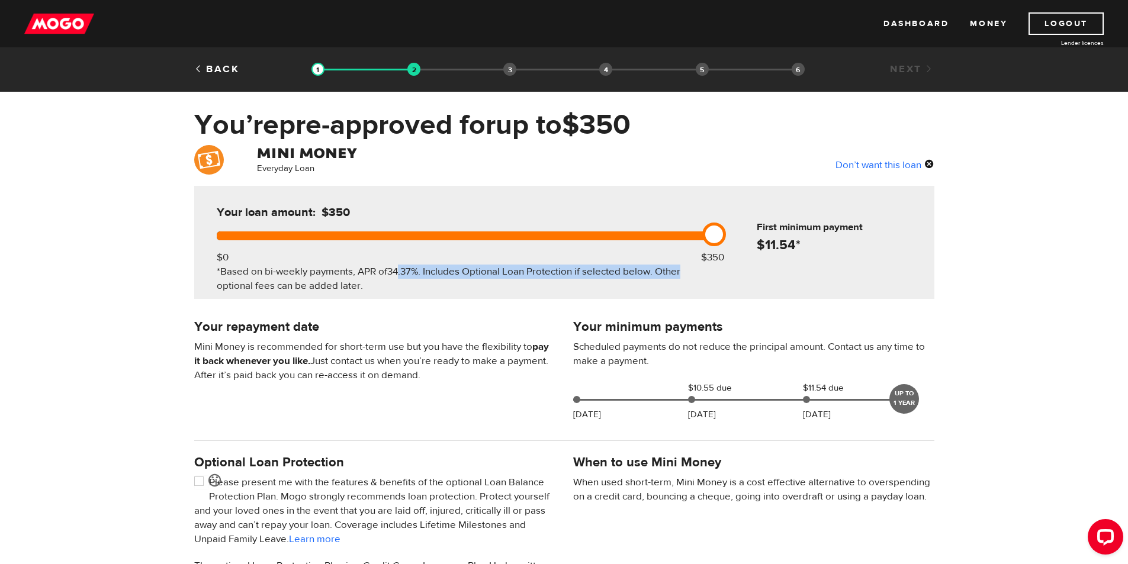
drag, startPoint x: 676, startPoint y: 245, endPoint x: 450, endPoint y: 240, distance: 225.6
click at [400, 244] on div "Your loan amount: $350 $0 $350 *Based on bi-weekly payments, APR of 34.37% . In…" at bounding box center [463, 242] width 528 height 113
click at [544, 243] on div "Your loan amount: $350 $0 $350 *Based on bi-weekly payments, APR of 34.37% . In…" at bounding box center [463, 242] width 528 height 113
drag, startPoint x: 712, startPoint y: 230, endPoint x: 742, endPoint y: 249, distance: 36.5
click at [742, 249] on div "Your loan amount: $400 $0 $350 *Based on bi-weekly payments, APR of 34.37% . In…" at bounding box center [564, 242] width 740 height 113
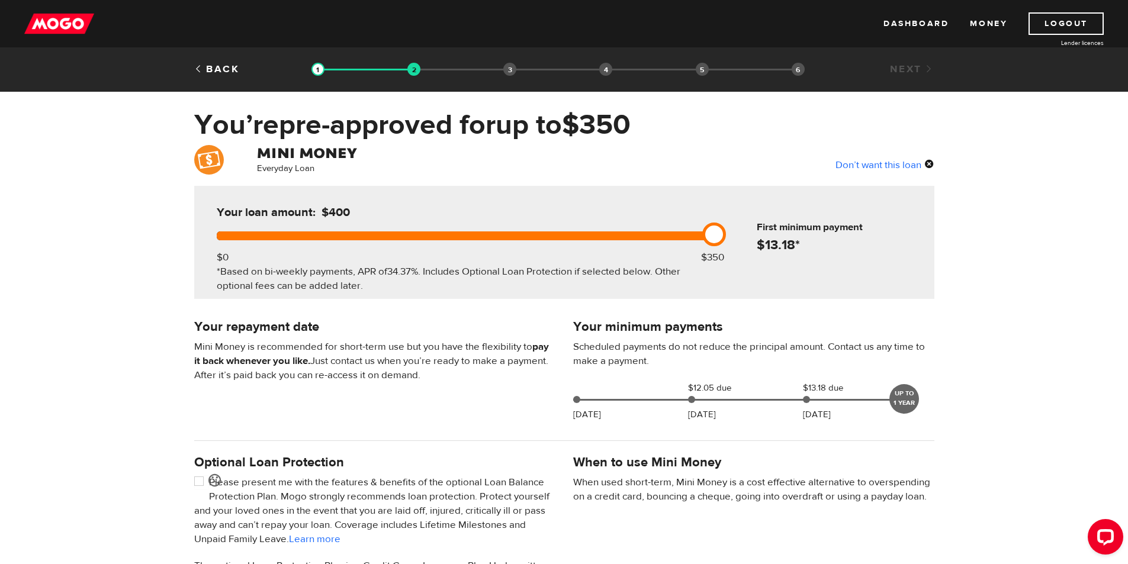
drag, startPoint x: 717, startPoint y: 244, endPoint x: 852, endPoint y: 229, distance: 135.9
click at [852, 229] on div "Your loan amount: $400 $0 $350 *Based on bi-weekly payments, APR of 34.37% . In…" at bounding box center [564, 242] width 740 height 113
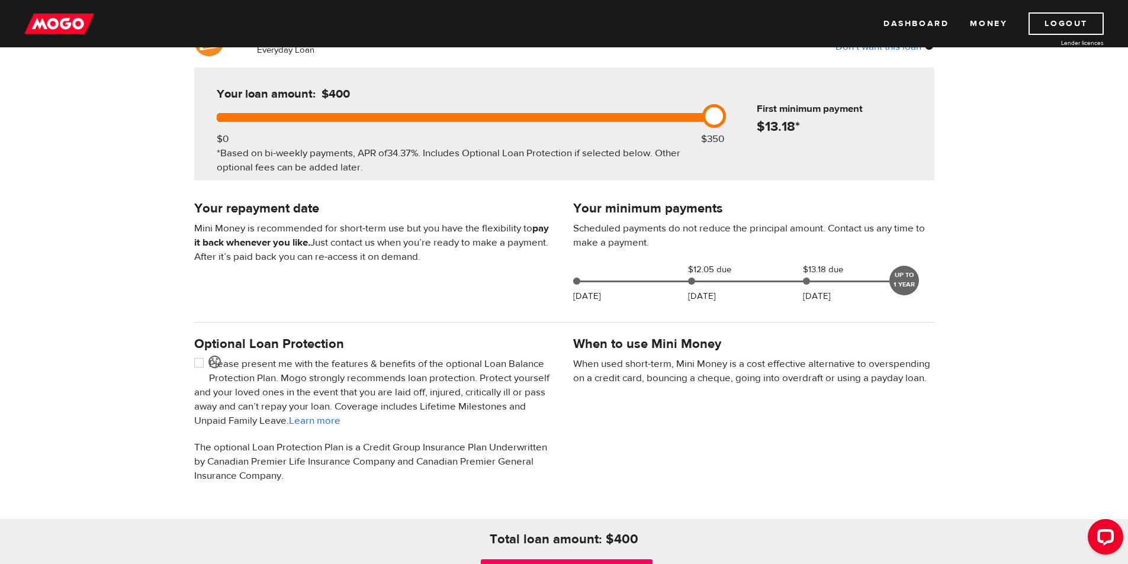
click at [1020, 268] on div "Everyday Loan Don’t want this loan Your loan amount: $400 $0 $350 *Based on bi-…" at bounding box center [564, 323] width 1128 height 592
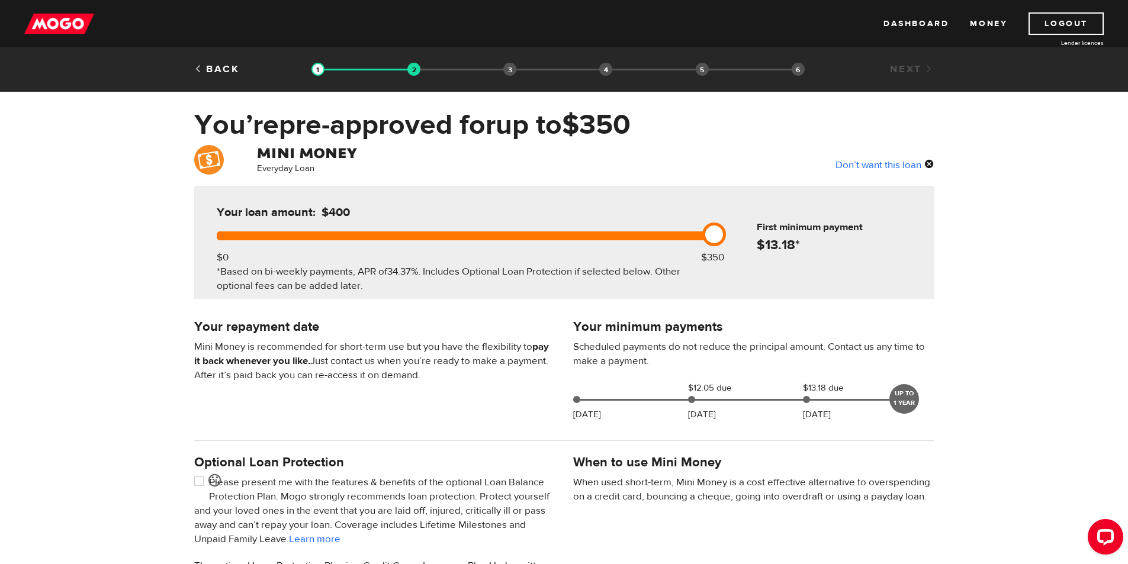
click at [910, 168] on div "Don’t want this loan" at bounding box center [884, 164] width 99 height 15
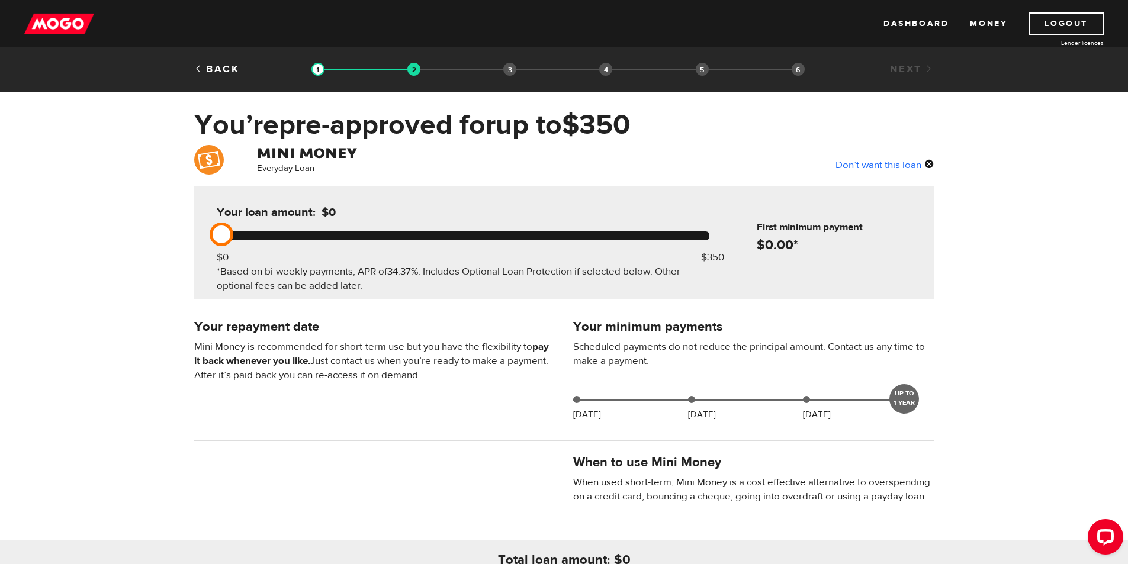
drag, startPoint x: 224, startPoint y: 232, endPoint x: 816, endPoint y: 223, distance: 592.7
click at [816, 223] on div "Your loan amount: $0 $0 $350 *Based on bi-weekly payments, APR of 34.37% . Incl…" at bounding box center [564, 242] width 740 height 113
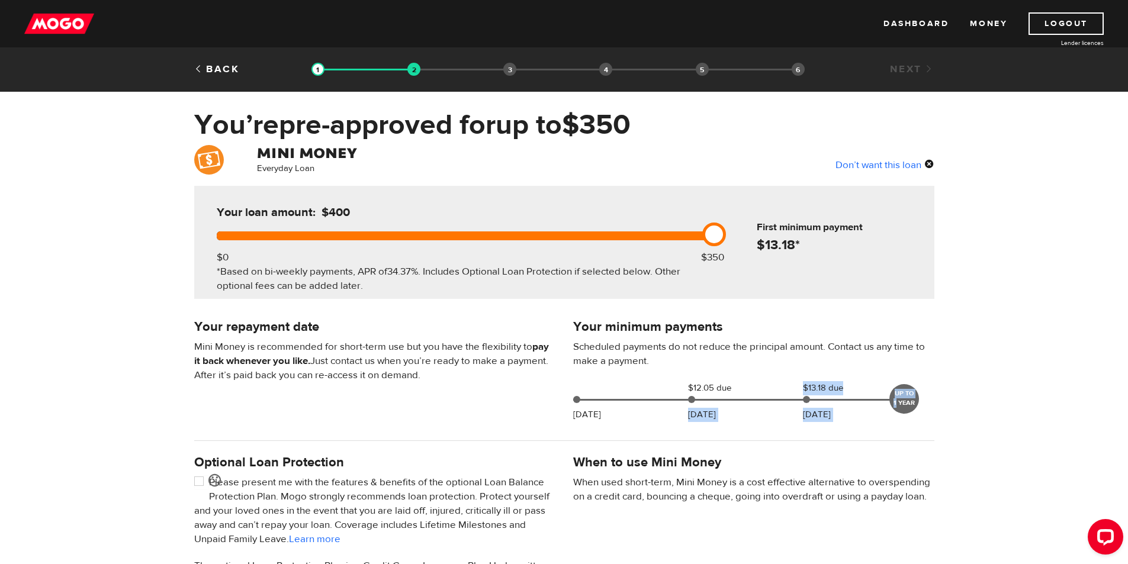
drag, startPoint x: 896, startPoint y: 400, endPoint x: 742, endPoint y: 375, distance: 156.5
click at [744, 375] on div "Your minimum payments Scheduled payments do not reduce the principal amount. Co…" at bounding box center [753, 372] width 379 height 111
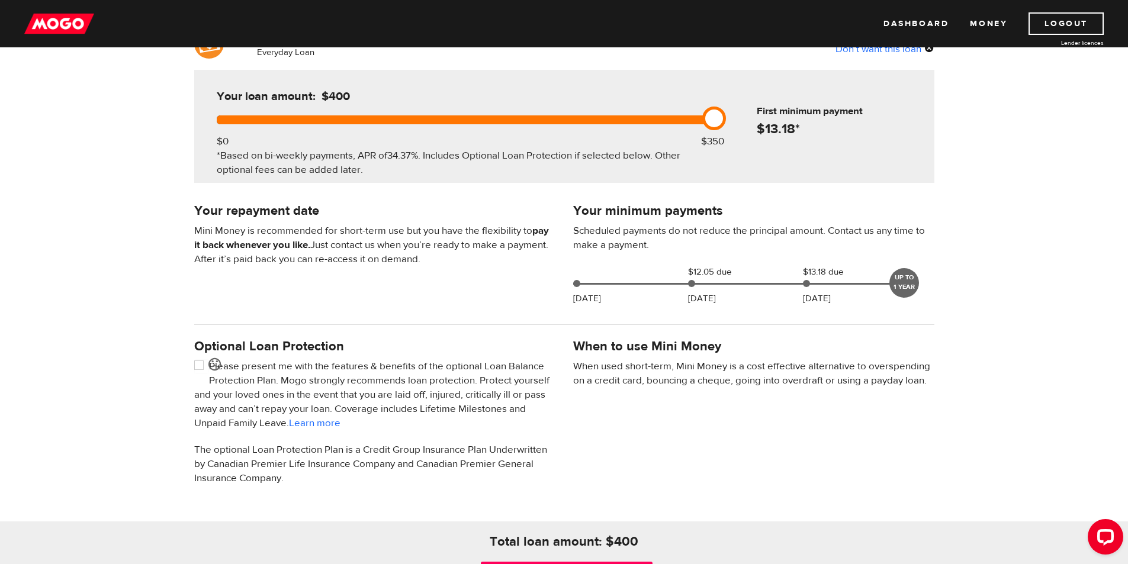
click at [740, 350] on div "Everyday Loan Don’t want this loan Your loan amount: $400 $0 $350 *Based on bi-…" at bounding box center [564, 325] width 1128 height 592
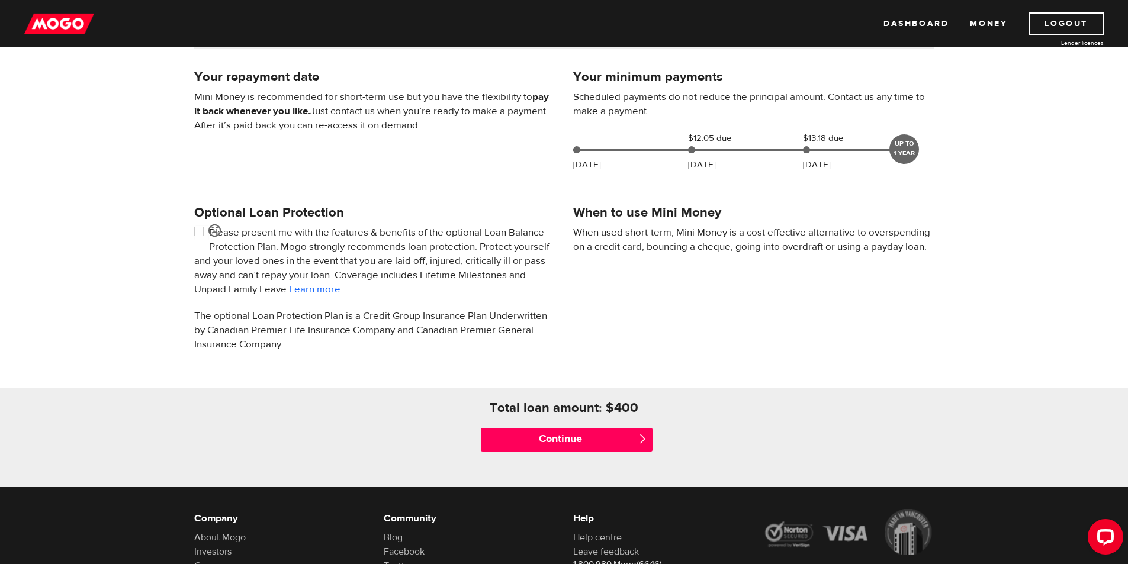
scroll to position [296, 0]
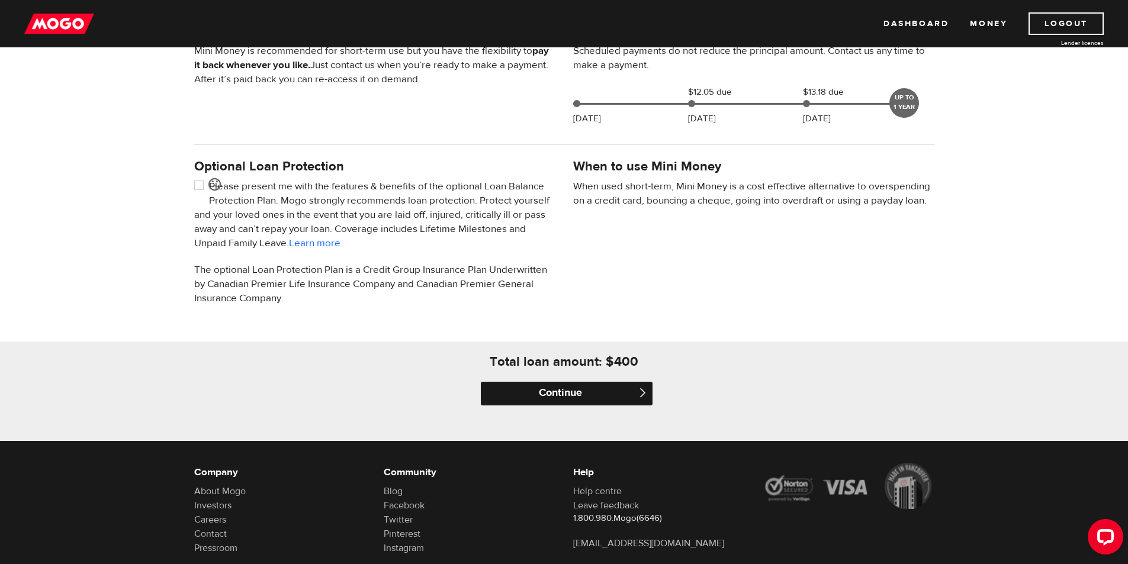
click at [632, 391] on input "Continue" at bounding box center [567, 394] width 172 height 24
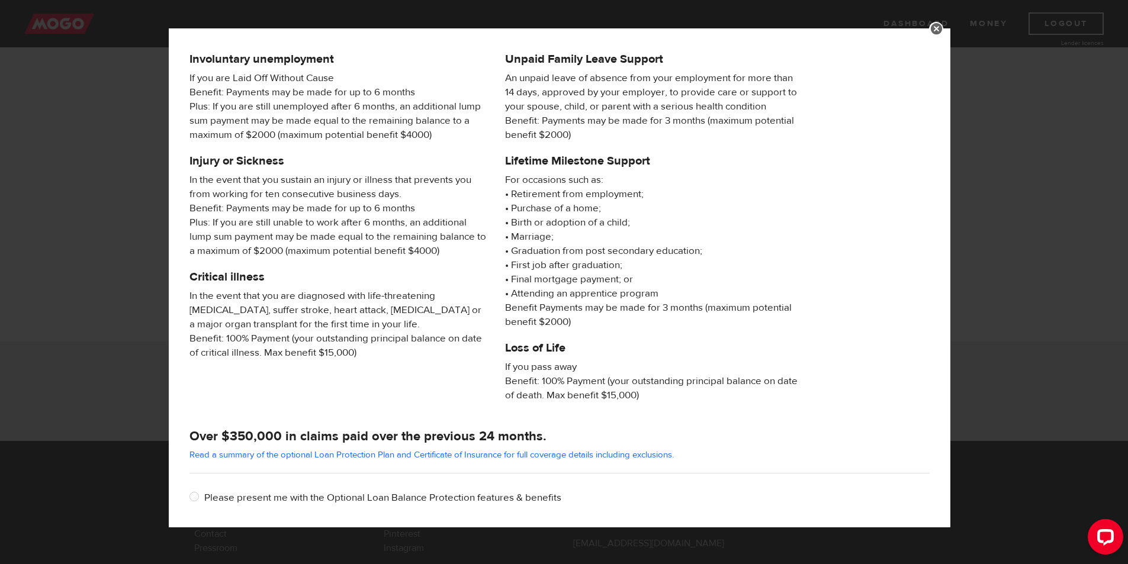
scroll to position [0, 0]
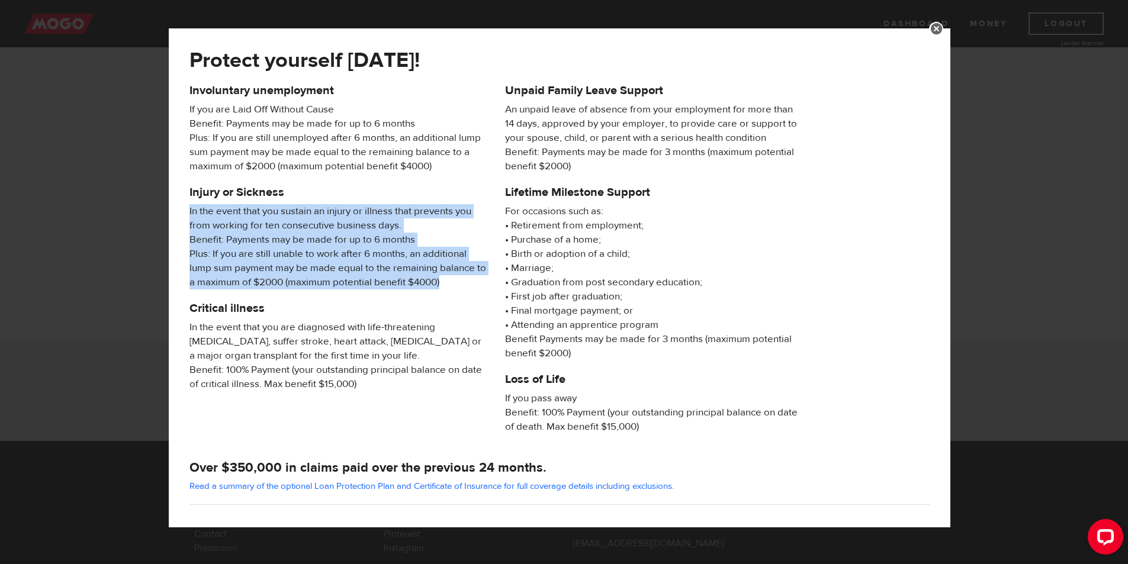
drag, startPoint x: 457, startPoint y: 283, endPoint x: 175, endPoint y: 202, distance: 293.7
click at [175, 202] on div "Protect yourself today! Involuntary unemployment If you are Laid Off Without Ca…" at bounding box center [560, 277] width 782 height 499
click at [265, 200] on div "Injury or Sickness In the event that you sustain an injury or illness that prev…" at bounding box center [339, 294] width 316 height 218
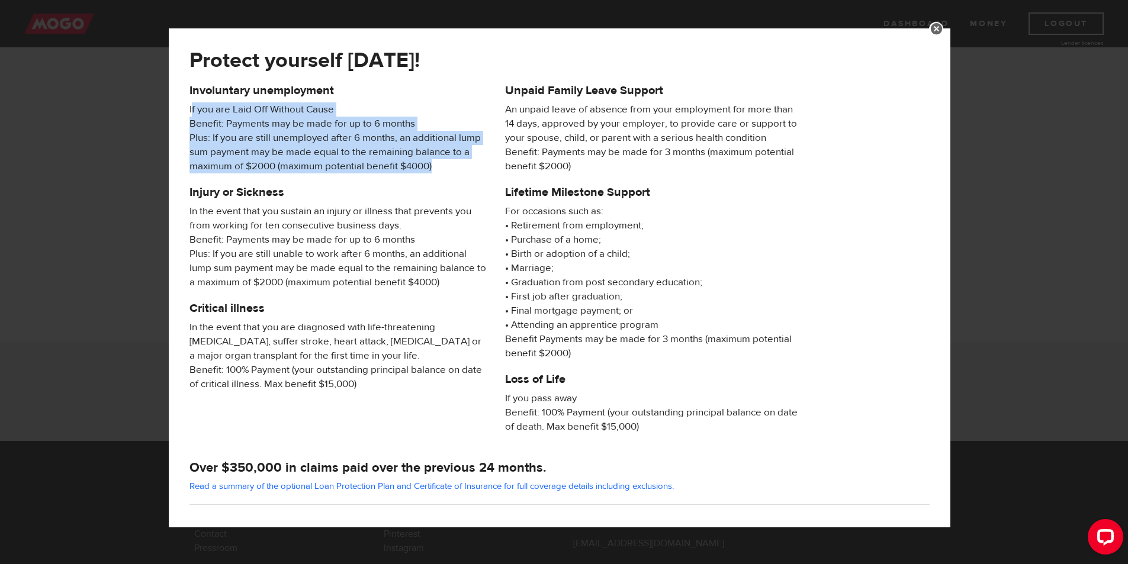
drag, startPoint x: 435, startPoint y: 178, endPoint x: 192, endPoint y: 115, distance: 250.6
click at [192, 115] on div "Involuntary unemployment If you are Laid Off Without Cause Benefit: Payments ma…" at bounding box center [339, 134] width 316 height 102
click at [390, 130] on span "If you are Laid Off Without Cause Benefit: Payments may be made for up to 6 mon…" at bounding box center [338, 137] width 298 height 71
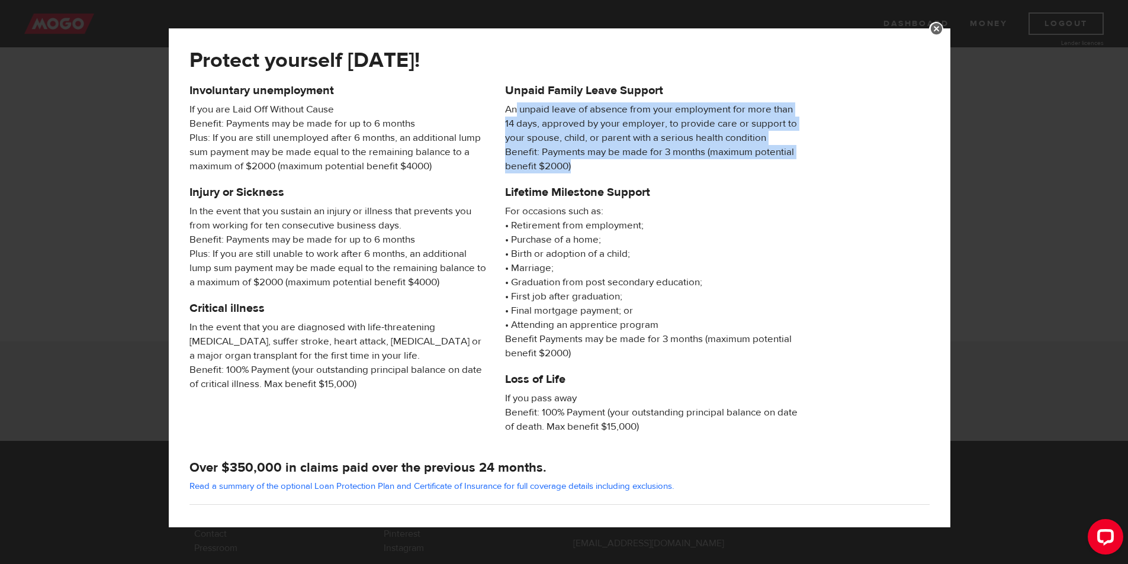
drag, startPoint x: 587, startPoint y: 123, endPoint x: 518, endPoint y: 111, distance: 69.7
click at [518, 111] on span "An unpaid leave of absence from your employment for more than 14 days, approved…" at bounding box center [654, 137] width 298 height 71
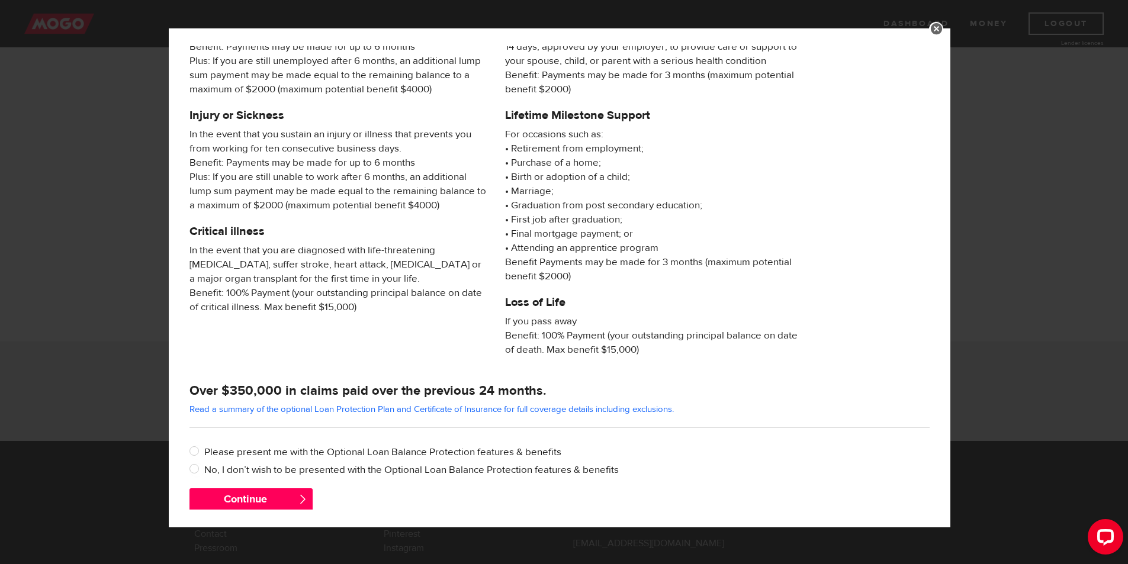
scroll to position [91, 0]
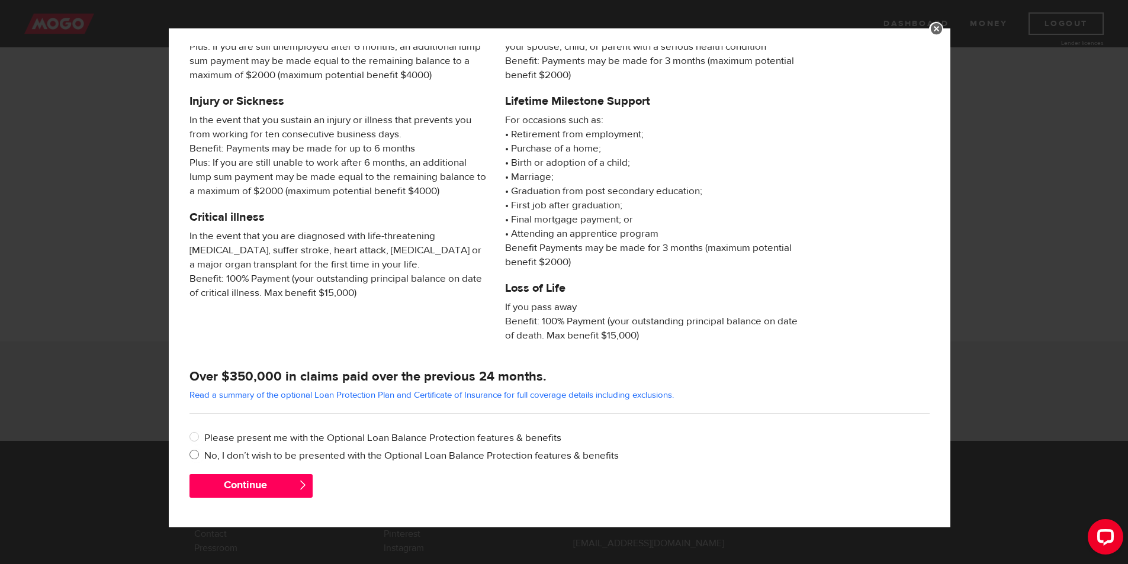
click at [347, 455] on label "No, I don’t wish to be presented with the Optional Loan Balance Protection feat…" at bounding box center [566, 456] width 725 height 14
click at [204, 455] on input "No, I don’t wish to be presented with the Optional Loan Balance Protection feat…" at bounding box center [196, 456] width 15 height 15
radio input "true"
click at [296, 478] on button "Continue" at bounding box center [250, 486] width 123 height 24
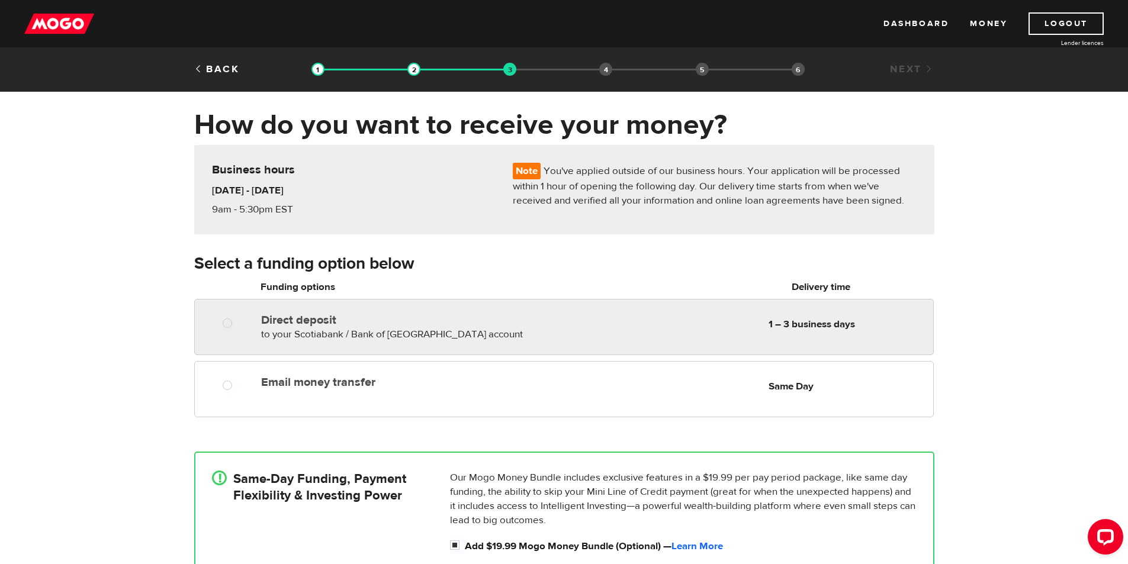
radio input "true"
click at [640, 310] on div "Direct deposit to your Scotiabank / Bank of [GEOGRAPHIC_DATA] account Delivery …" at bounding box center [594, 324] width 676 height 33
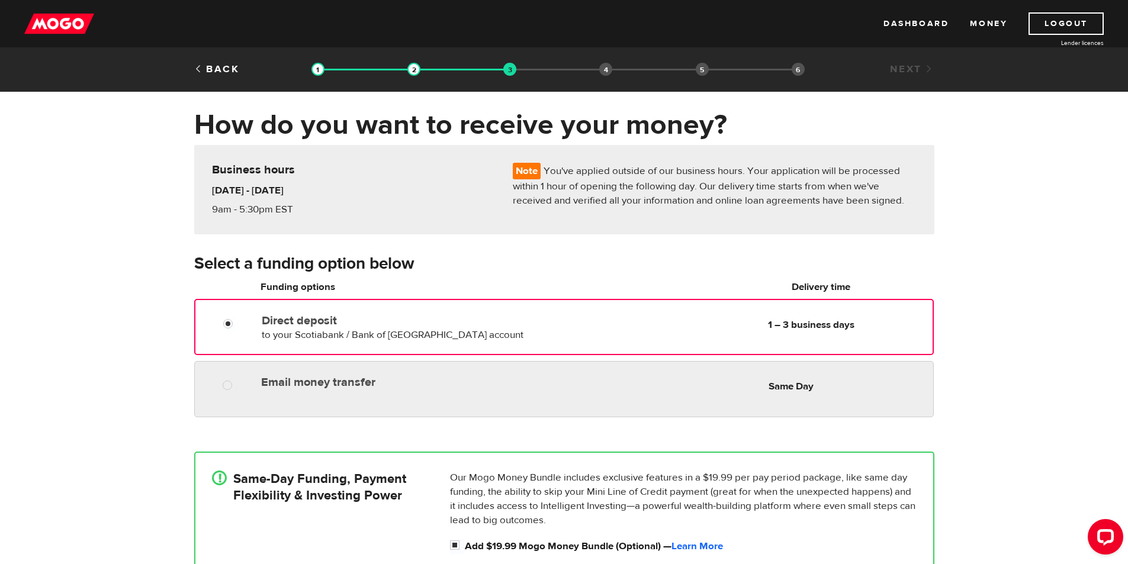
radio input "true"
click at [553, 368] on div "Email money transfer Delivery in Same Day Same Day" at bounding box center [563, 389] width 739 height 56
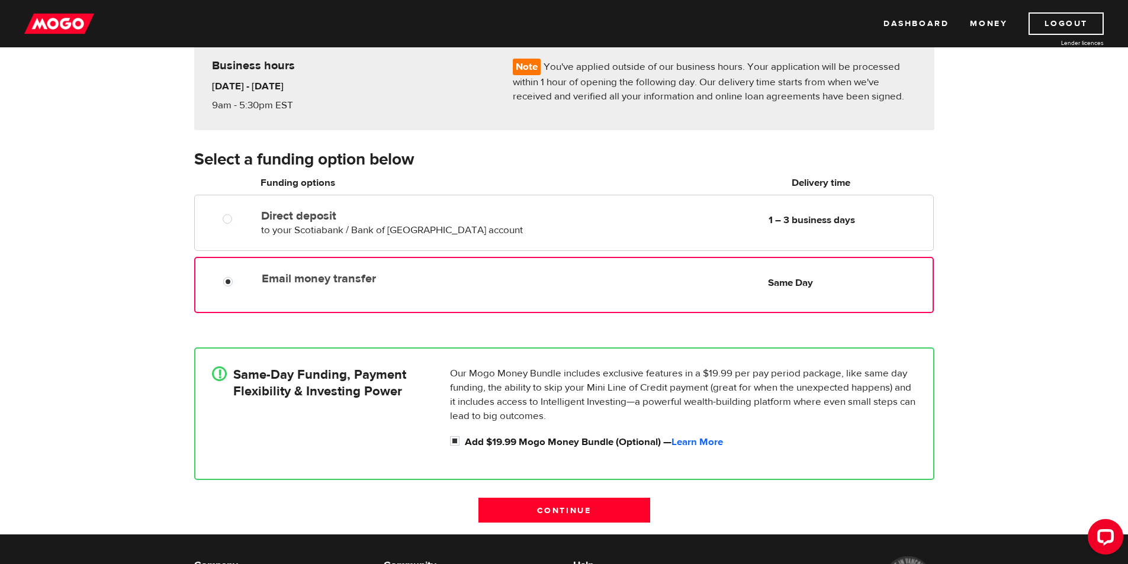
scroll to position [118, 0]
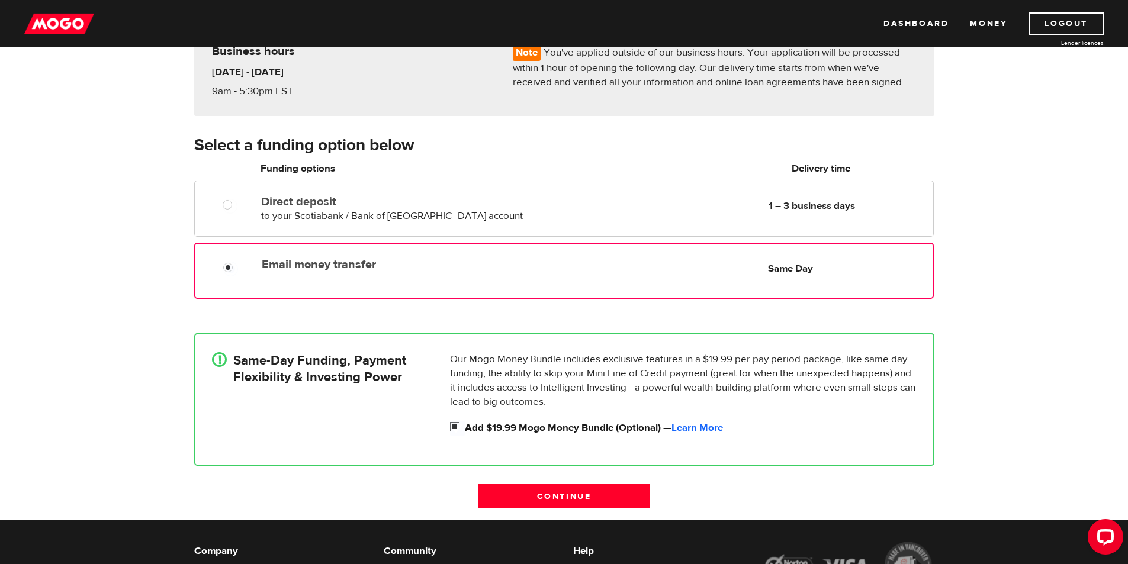
click at [522, 426] on label "Add $19.99 Mogo Money Bundle (Optional) — Learn More" at bounding box center [691, 428] width 452 height 14
click at [465, 426] on input "Add $19.99 Mogo Money Bundle (Optional) — Learn More" at bounding box center [457, 428] width 15 height 15
checkbox input "false"
radio input "false"
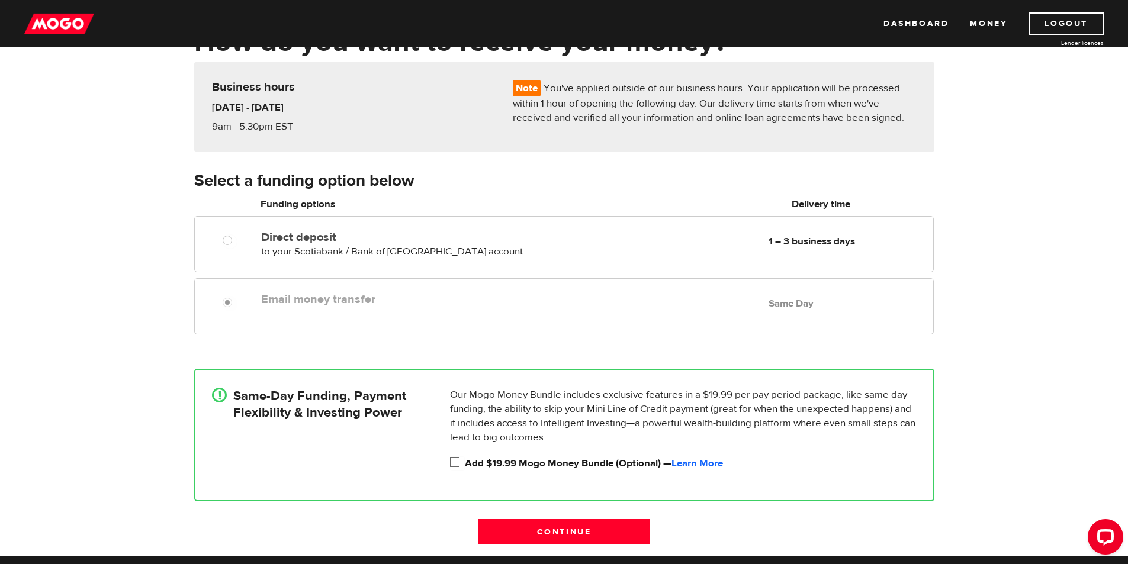
scroll to position [0, 0]
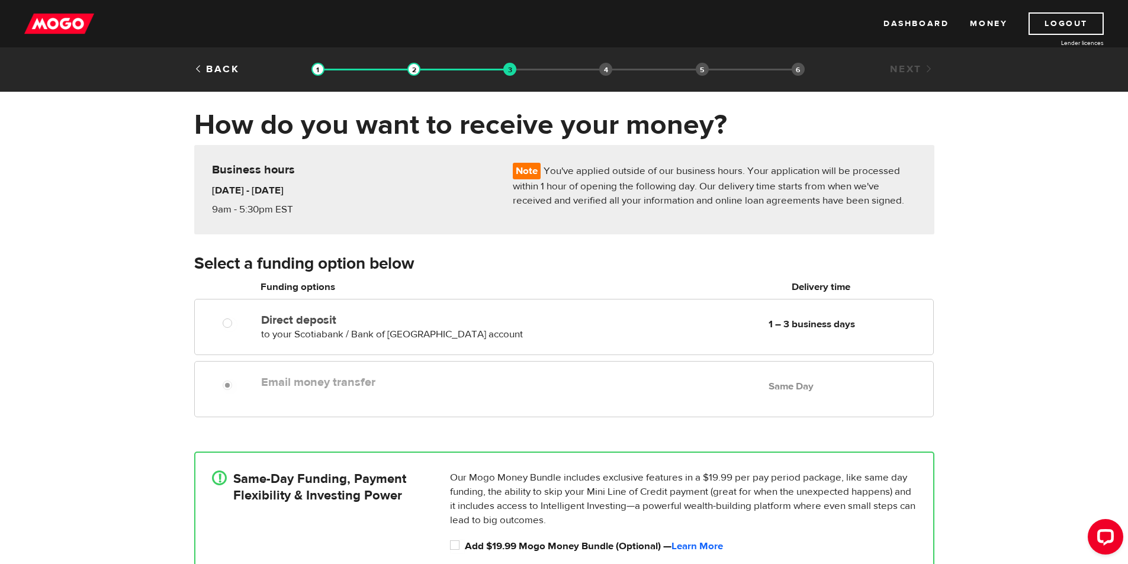
click at [630, 394] on div "Email money transfer Delivery in Same Day Same Day" at bounding box center [563, 389] width 739 height 56
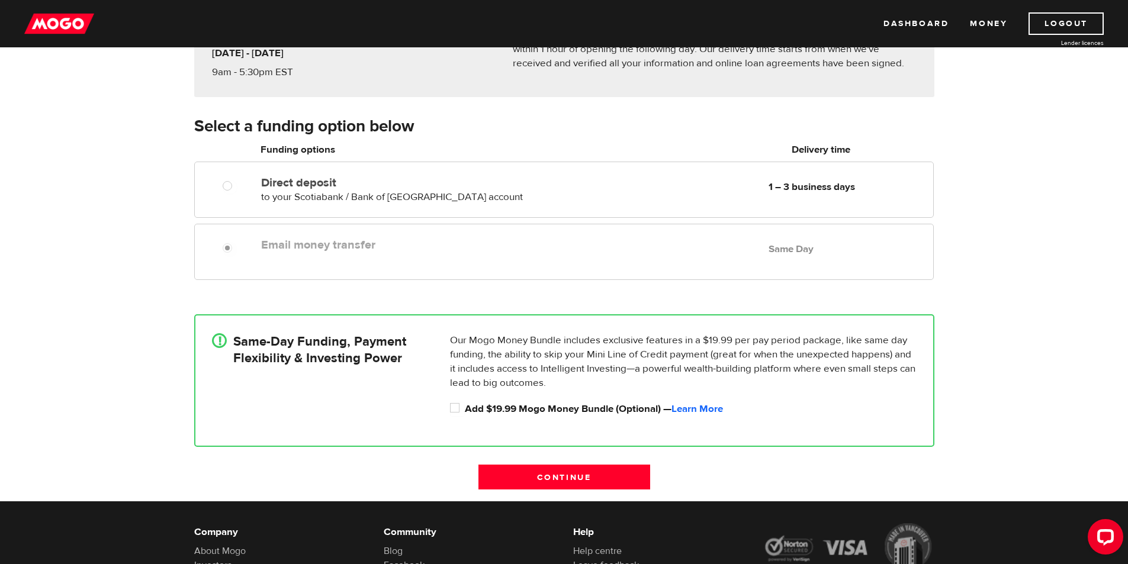
scroll to position [178, 0]
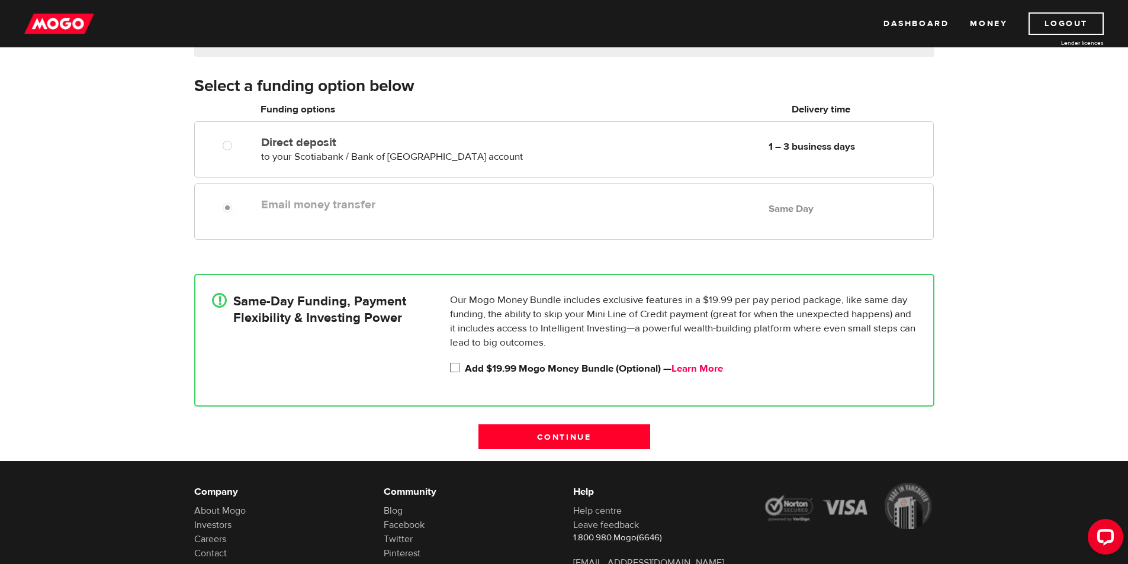
click at [689, 368] on link "Learn More" at bounding box center [697, 368] width 52 height 13
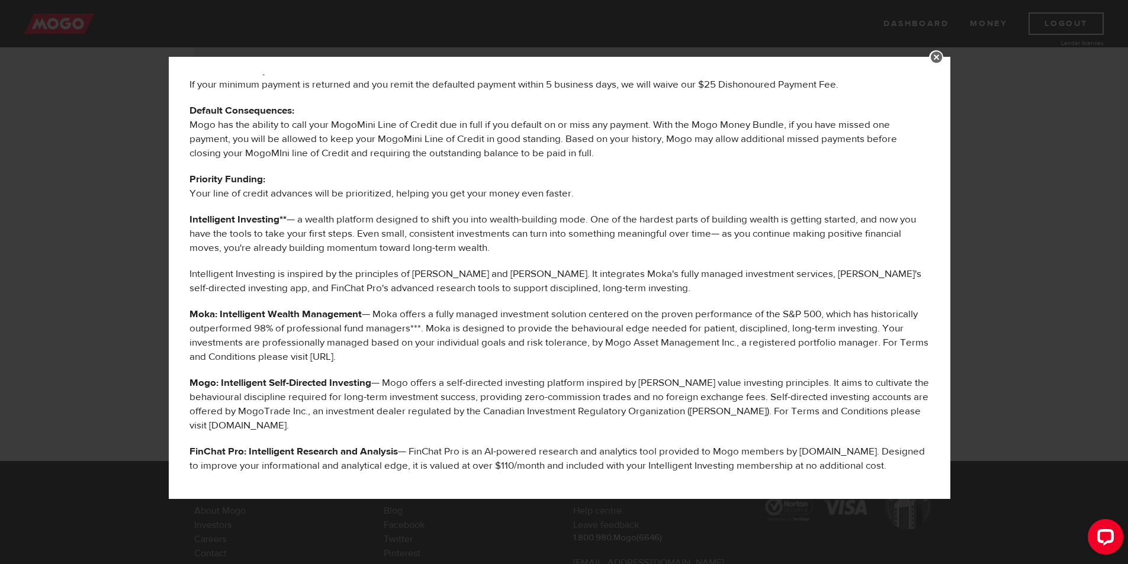
click at [1008, 210] on div "MOGO MONEY BUNDLE BENEFITS The following services are offered to you as part of…" at bounding box center [564, 282] width 1128 height 564
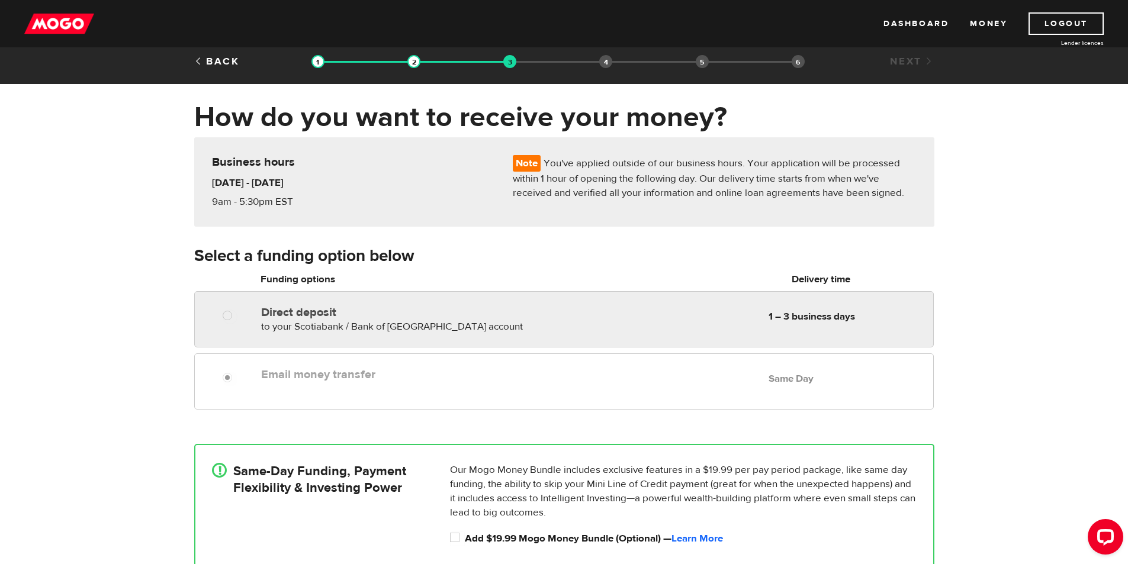
scroll to position [0, 0]
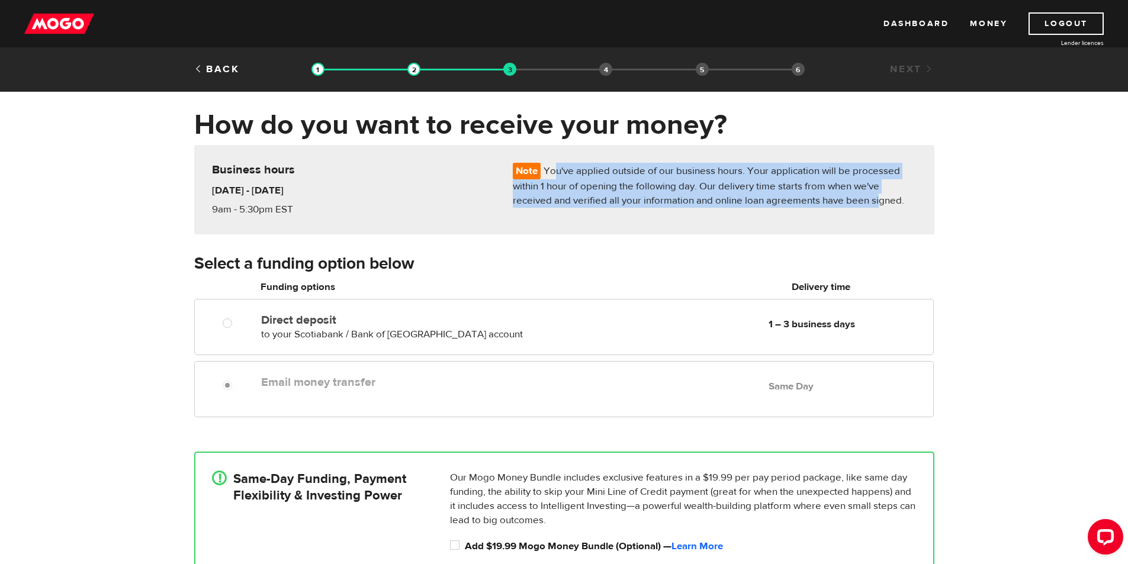
drag, startPoint x: 554, startPoint y: 173, endPoint x: 876, endPoint y: 203, distance: 324.1
click at [876, 203] on p "Note You've applied outside of our business hours. Your application will be pro…" at bounding box center [715, 185] width 404 height 45
drag, startPoint x: 864, startPoint y: 207, endPoint x: 856, endPoint y: 207, distance: 7.7
click at [863, 207] on p "Note You've applied outside of our business hours. Your application will be pro…" at bounding box center [715, 185] width 404 height 45
click at [570, 189] on p "Note You've applied outside of our business hours. Your application will be pro…" at bounding box center [715, 185] width 404 height 45
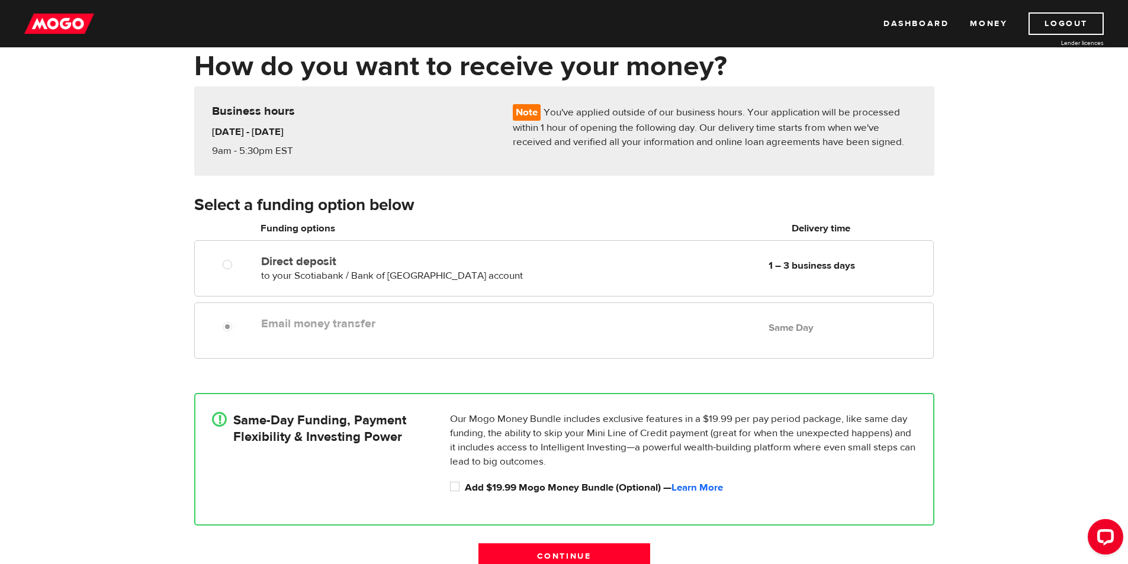
scroll to position [237, 0]
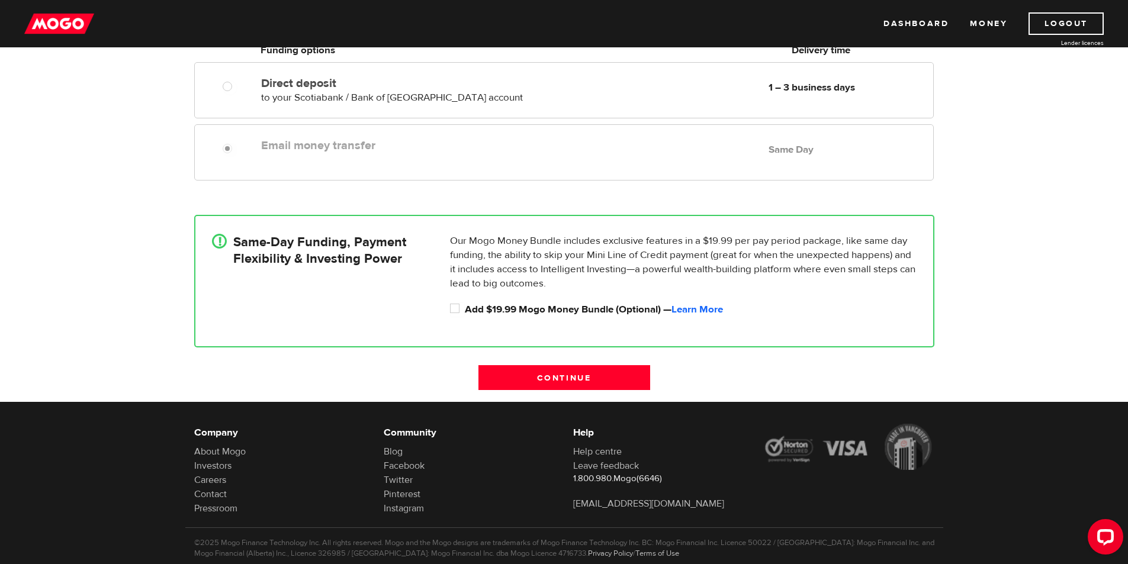
click at [509, 118] on div "Direct deposit to your Scotiabank / Bank of Nova Scotia account Delivery in 1 –…" at bounding box center [564, 93] width 758 height 62
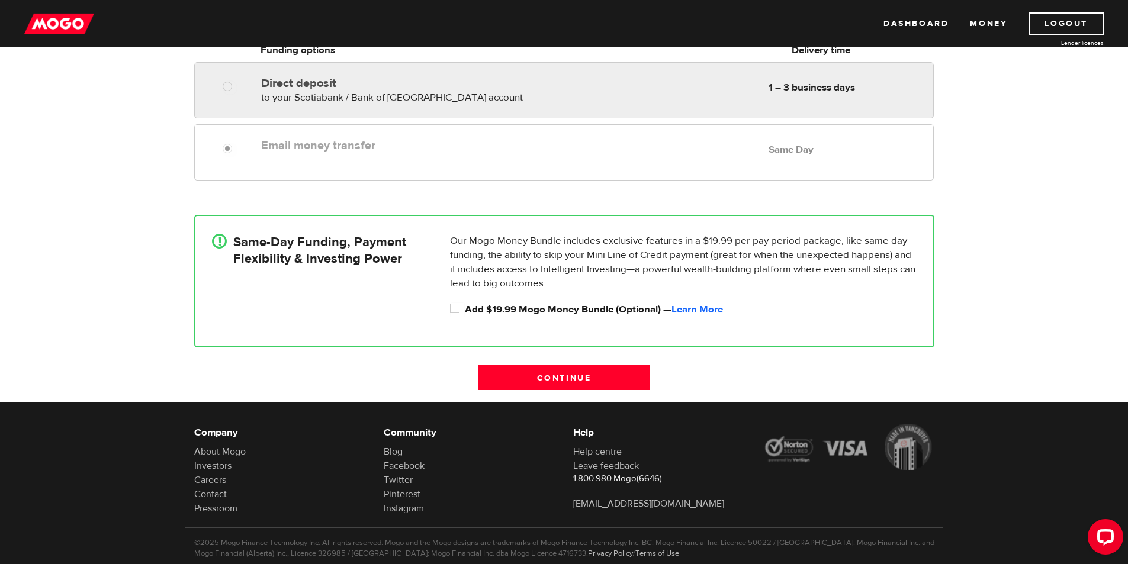
radio input "true"
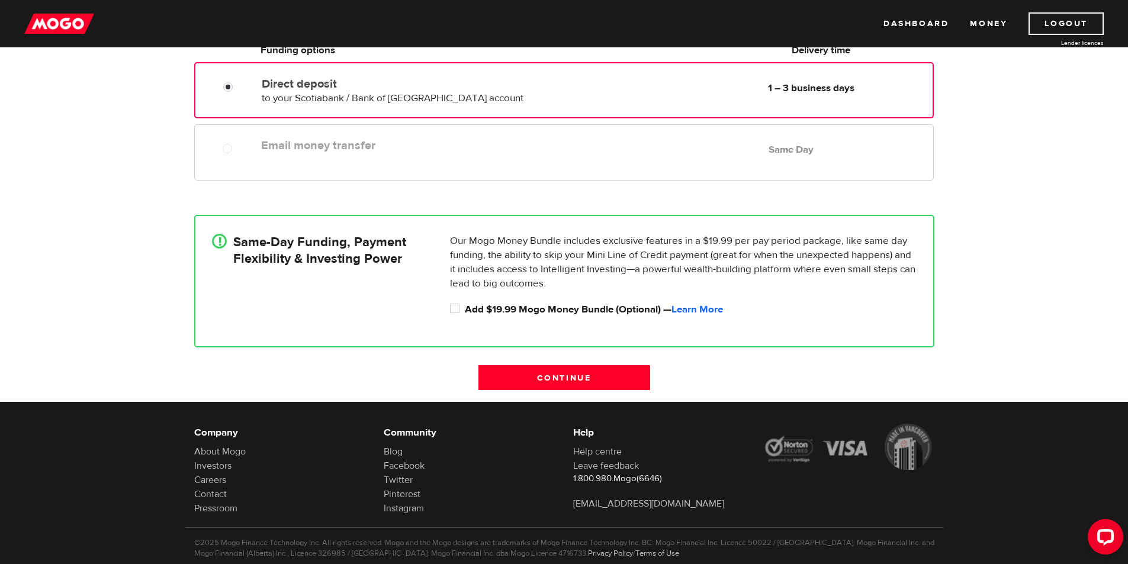
click at [508, 107] on div "Direct deposit to your Scotiabank / Bank of Nova Scotia account Delivery in 1 –…" at bounding box center [563, 90] width 739 height 56
click at [587, 373] on input "Continue" at bounding box center [564, 377] width 172 height 25
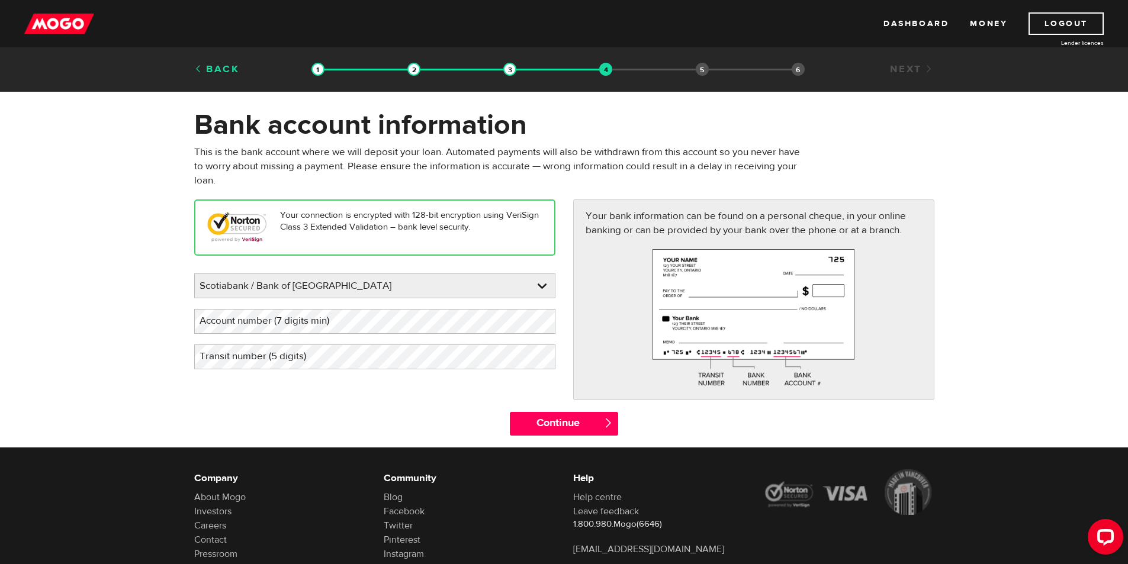
click at [225, 67] on link "Back" at bounding box center [217, 69] width 46 height 13
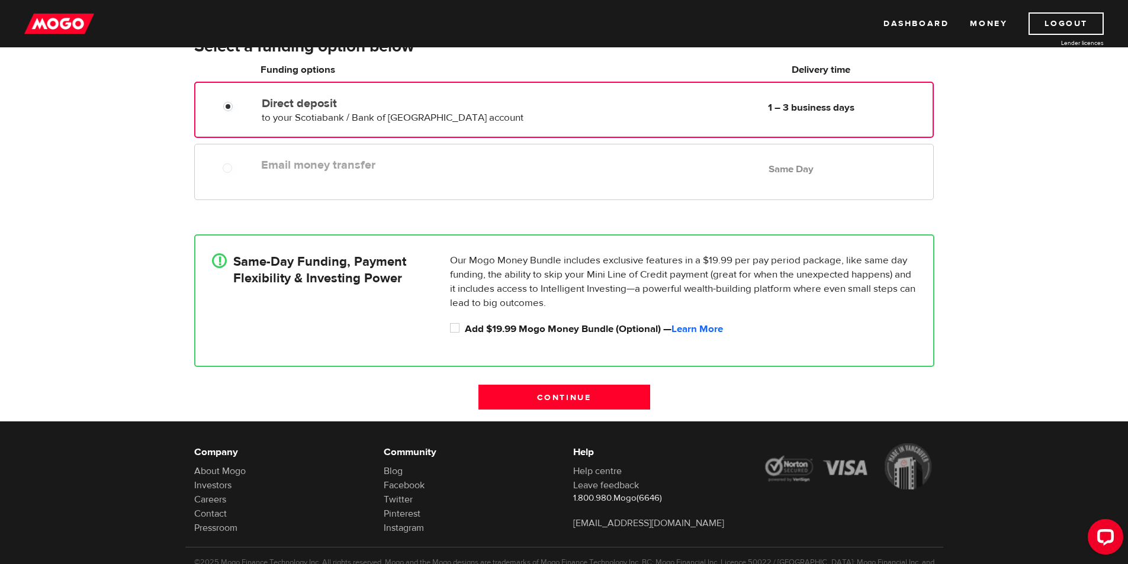
scroll to position [31, 0]
